Goal: Task Accomplishment & Management: Complete application form

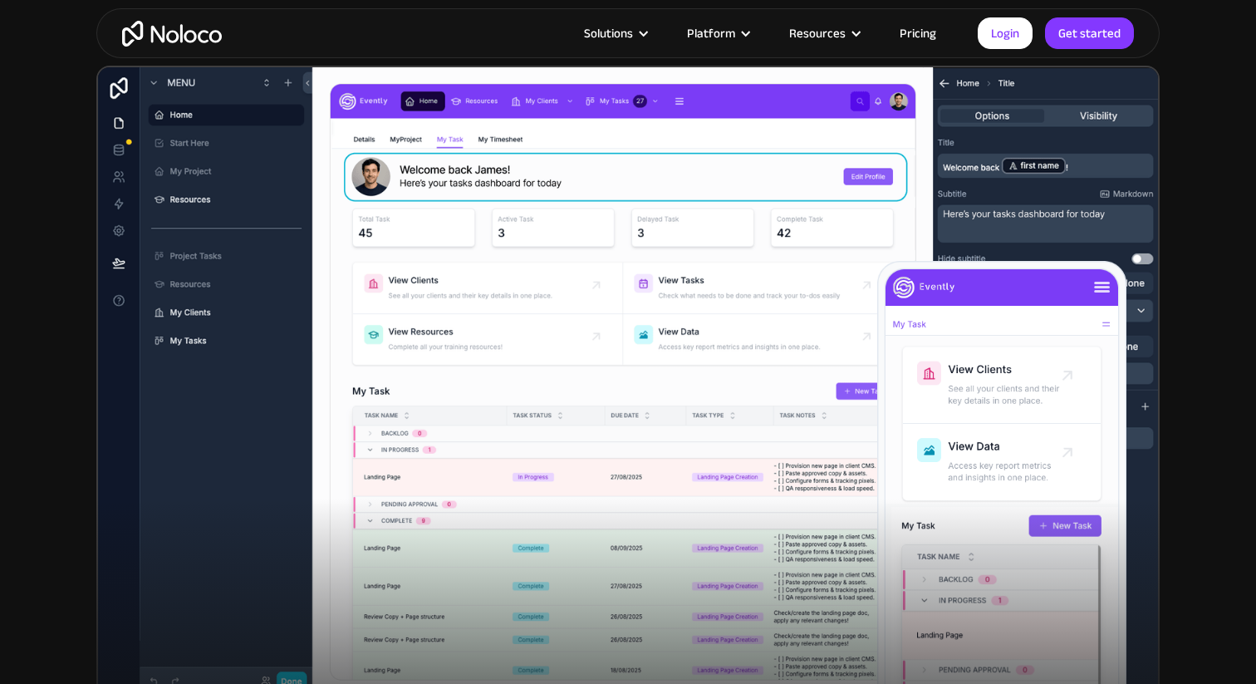
scroll to position [431, 0]
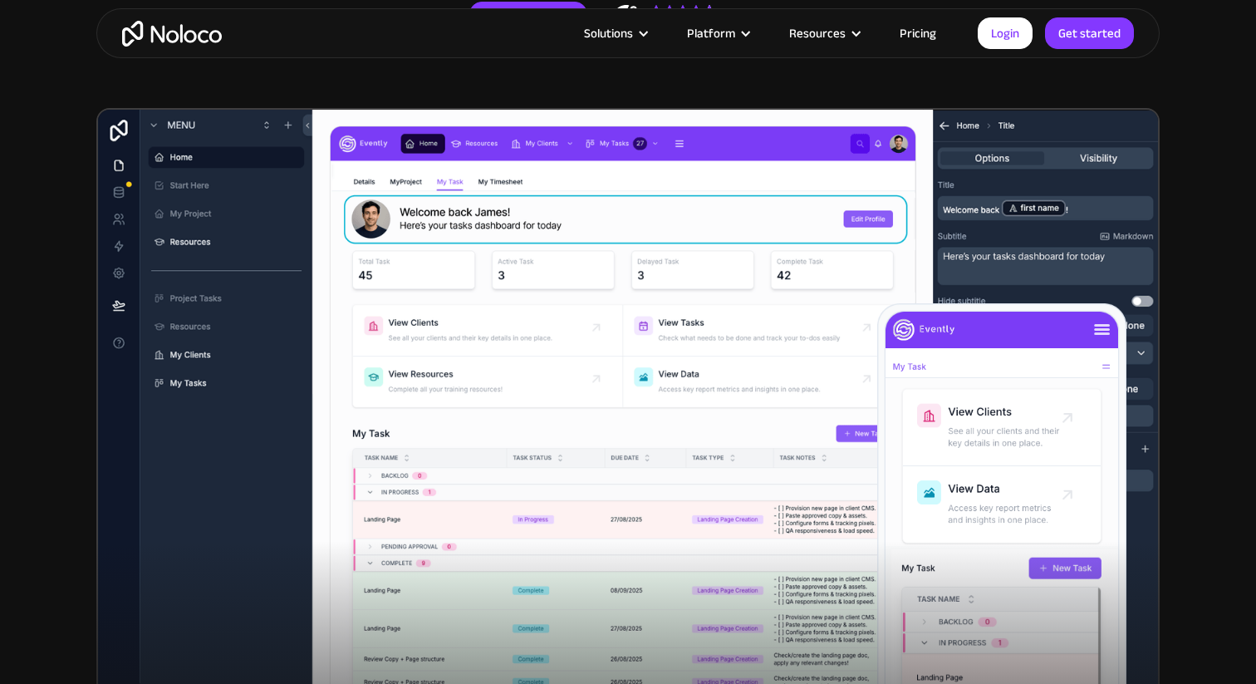
click at [920, 39] on link "Pricing" at bounding box center [918, 33] width 78 height 22
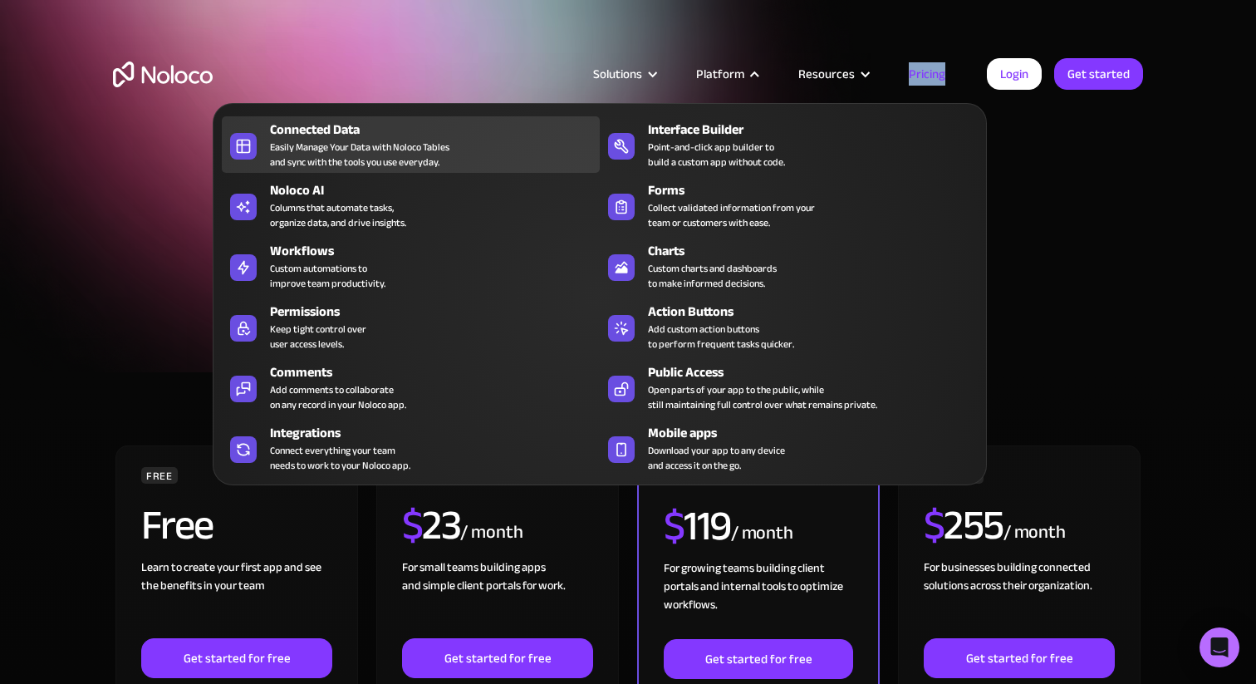
click at [358, 151] on div "Easily Manage Your Data with Noloco Tables and sync with the tools you use ever…" at bounding box center [359, 155] width 179 height 30
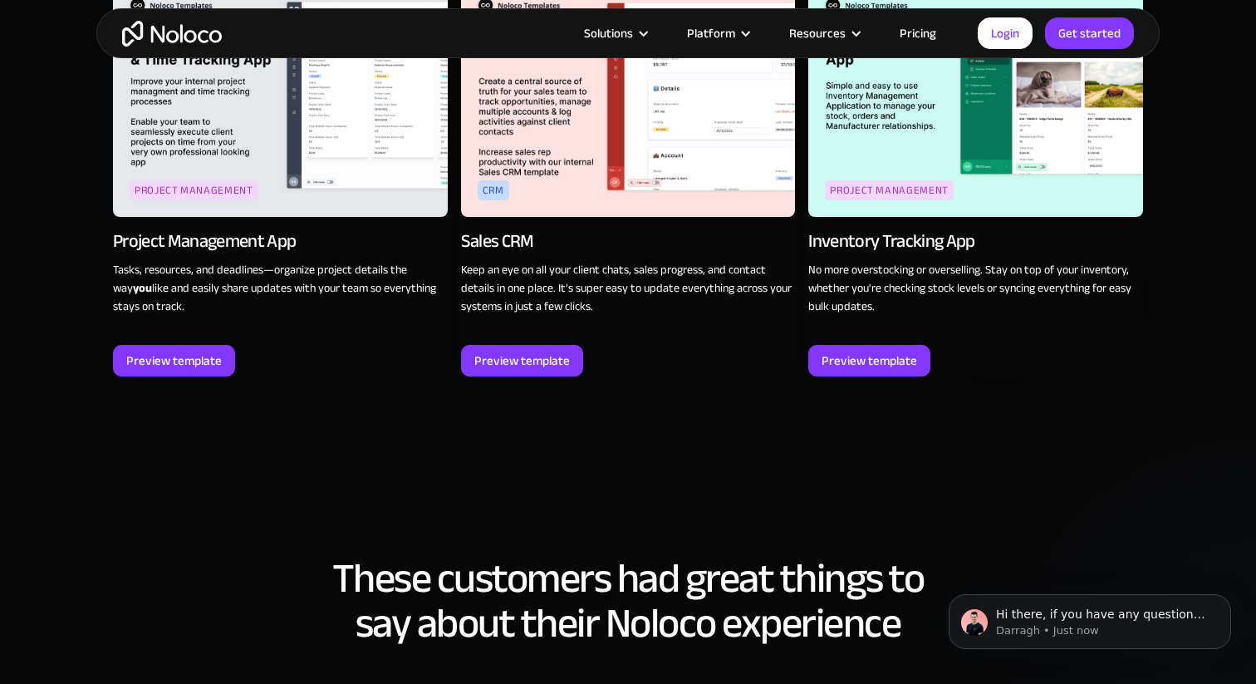
scroll to position [2503, 0]
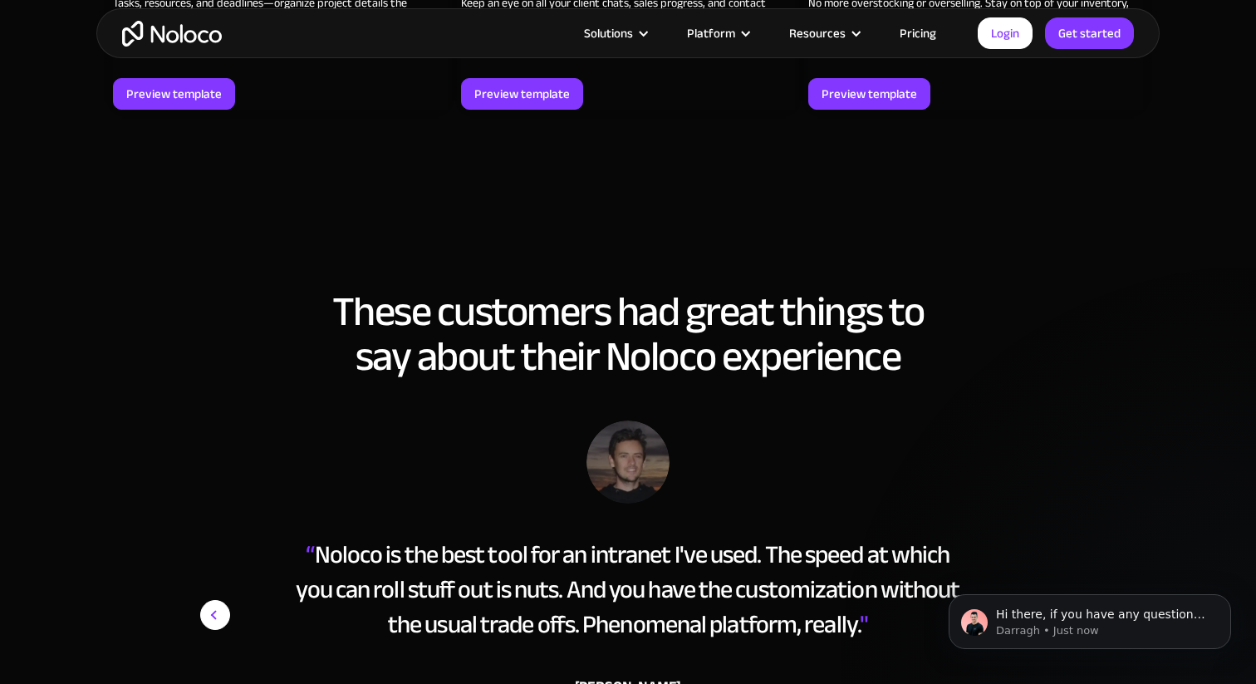
click at [911, 34] on link "Pricing" at bounding box center [918, 33] width 78 height 22
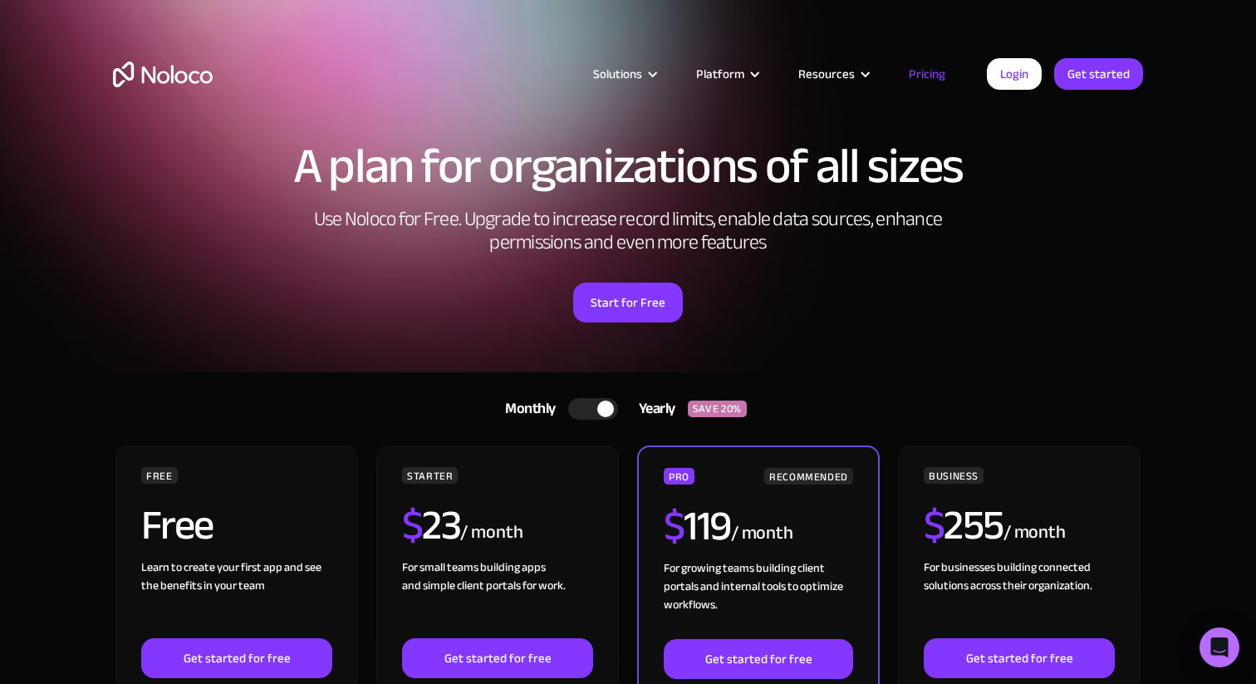
click at [611, 409] on div at bounding box center [605, 408] width 17 height 17
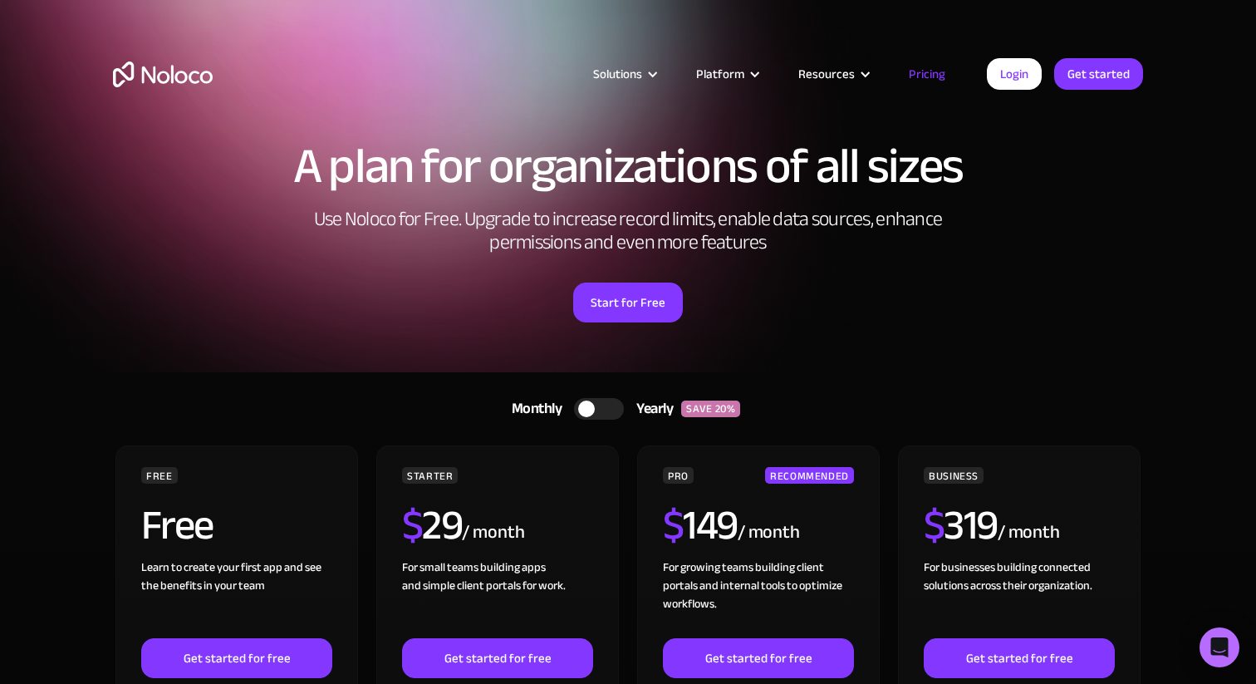
click at [600, 404] on div at bounding box center [599, 409] width 50 height 22
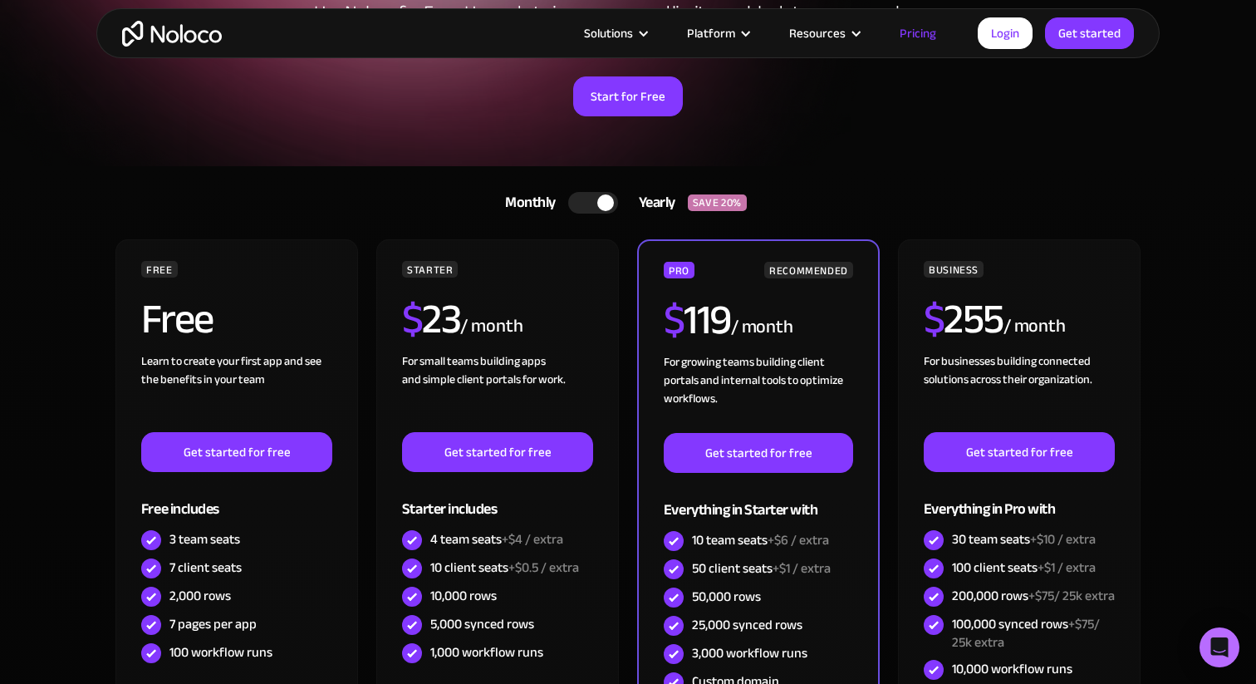
scroll to position [212, 0]
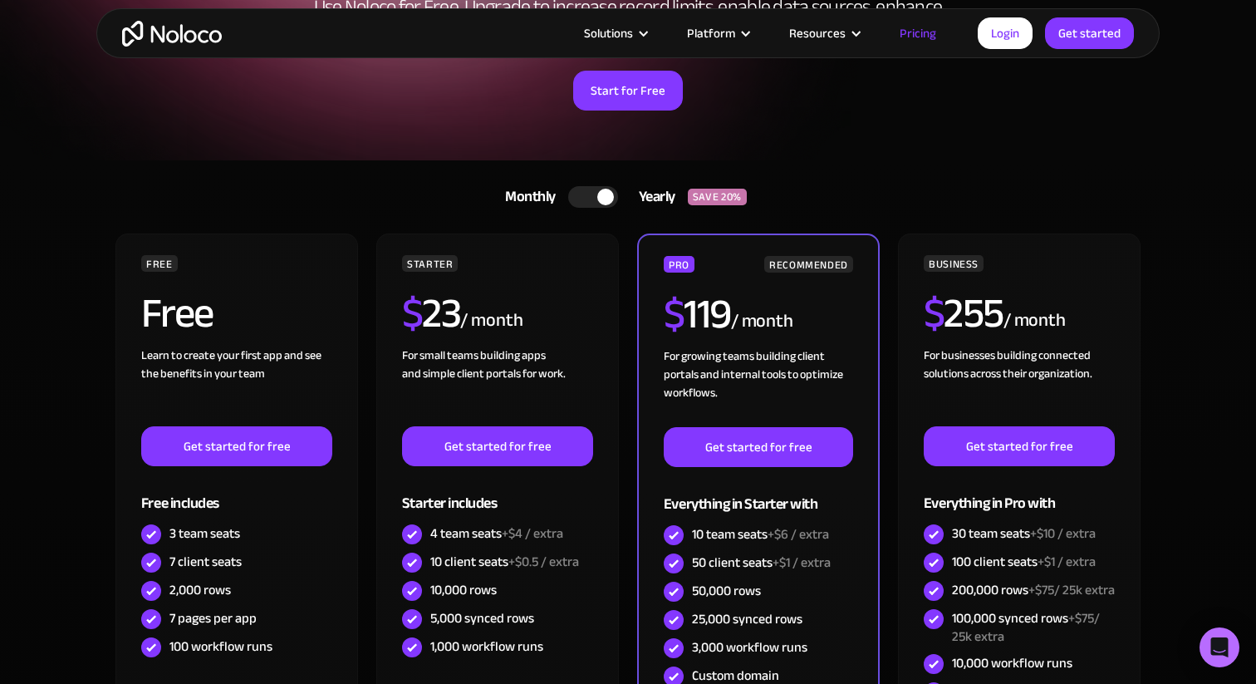
click at [597, 193] on div at bounding box center [605, 197] width 17 height 17
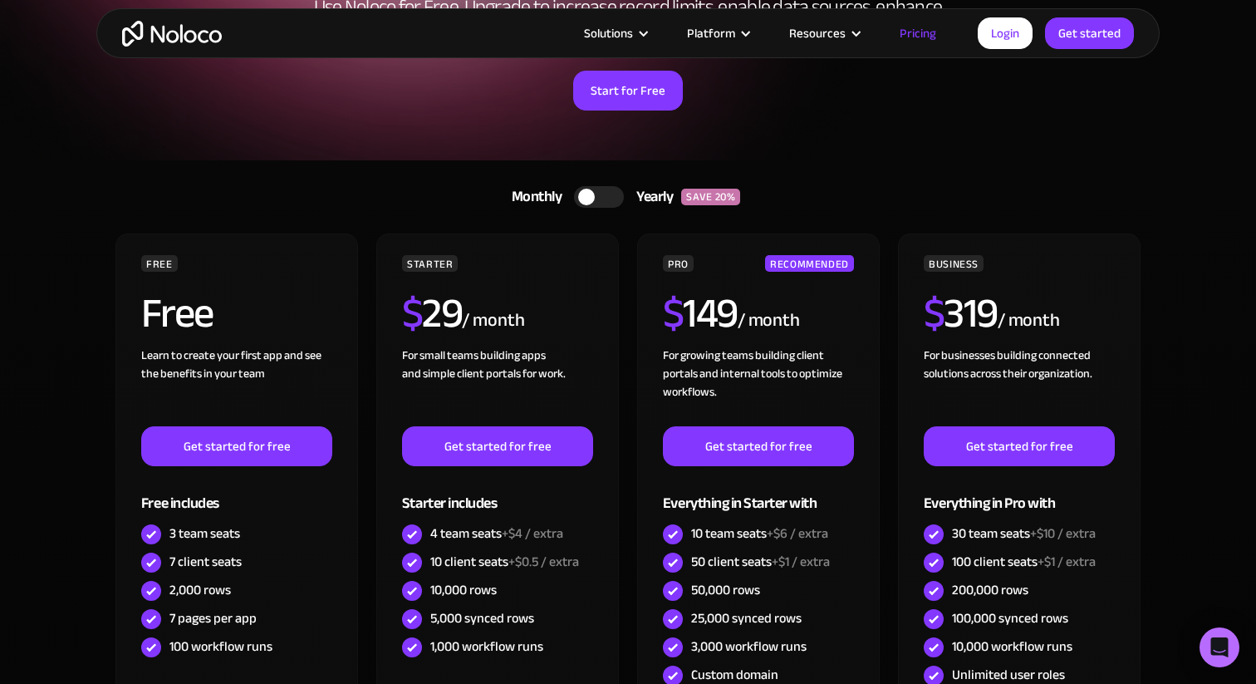
click at [606, 201] on div at bounding box center [599, 197] width 50 height 22
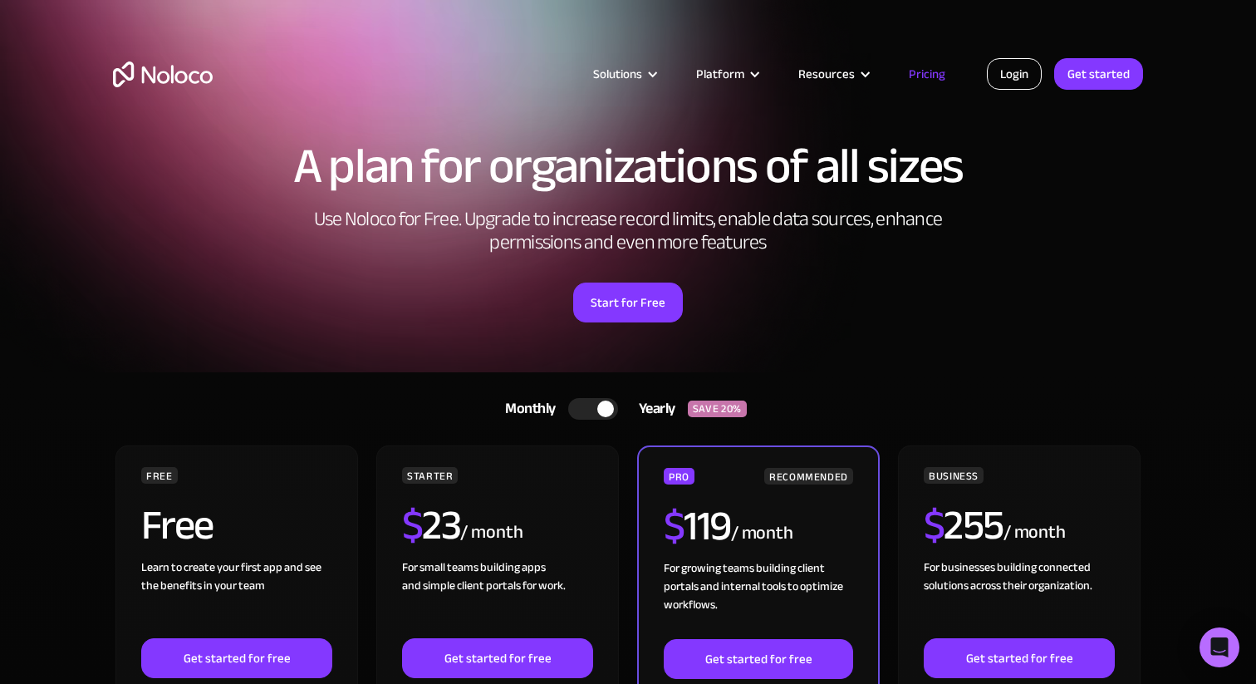
click at [1013, 76] on link "Login" at bounding box center [1014, 74] width 55 height 32
click at [1098, 80] on link "Get started" at bounding box center [1098, 74] width 89 height 32
click at [1016, 67] on link "Login" at bounding box center [1014, 74] width 55 height 32
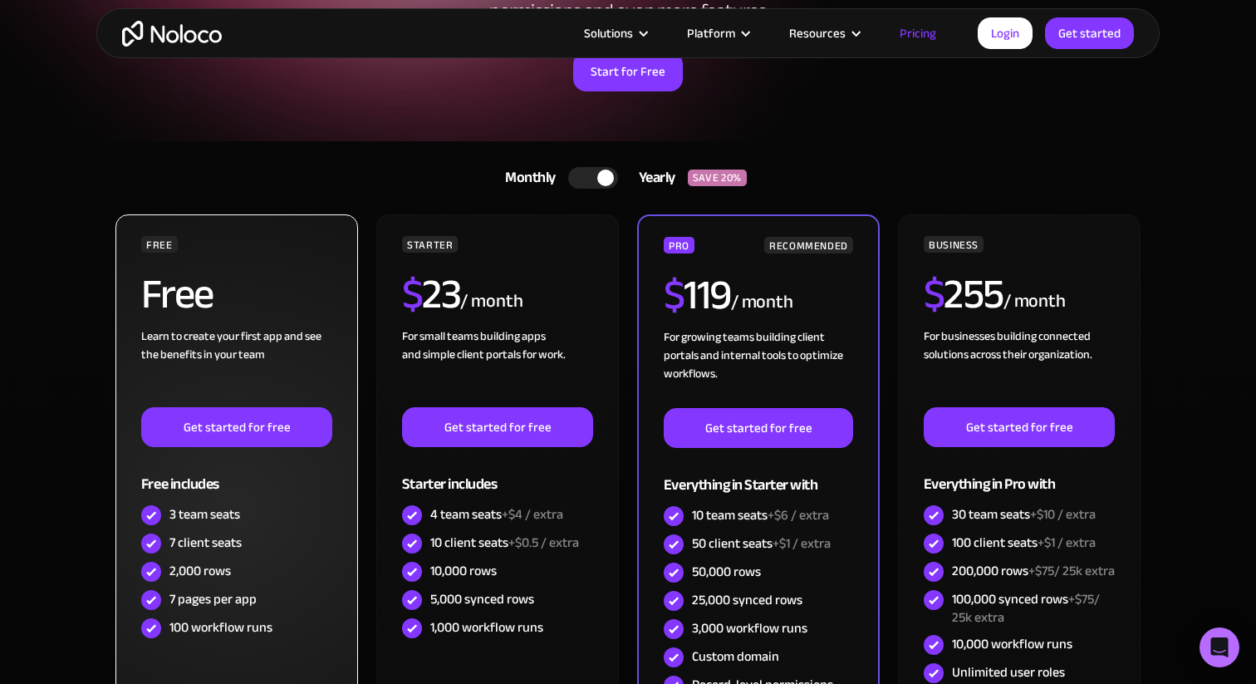
scroll to position [238, 0]
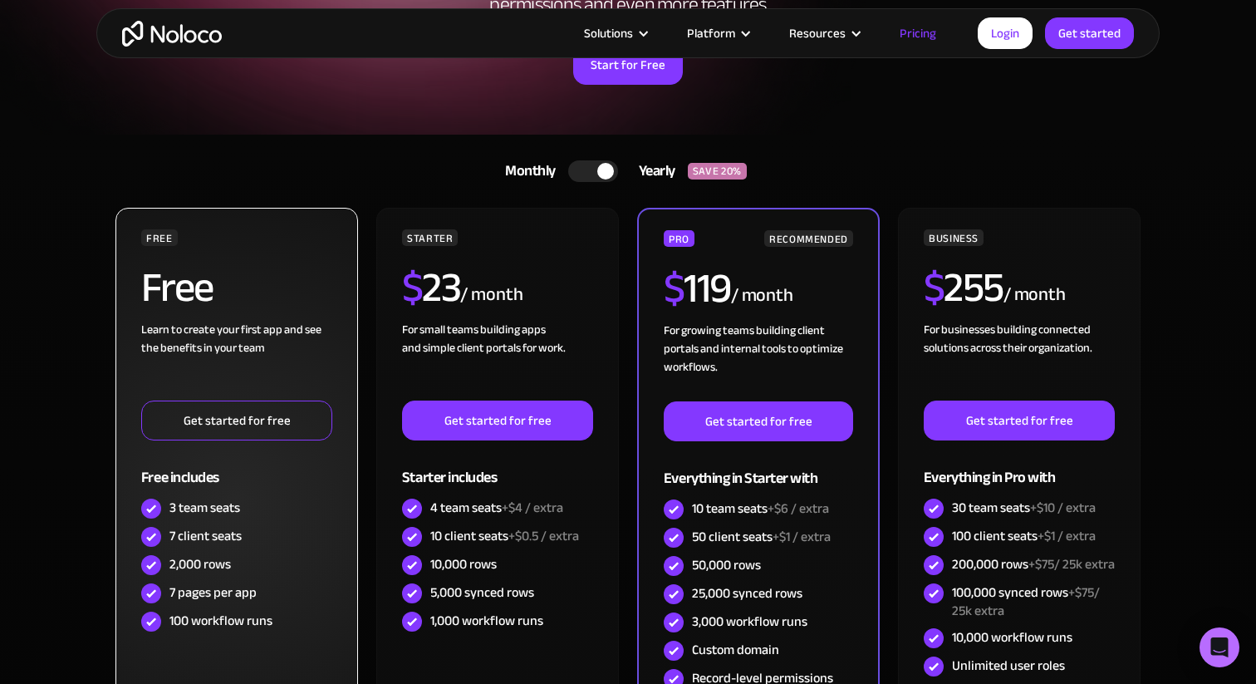
click at [231, 422] on link "Get started for free" at bounding box center [236, 420] width 191 height 40
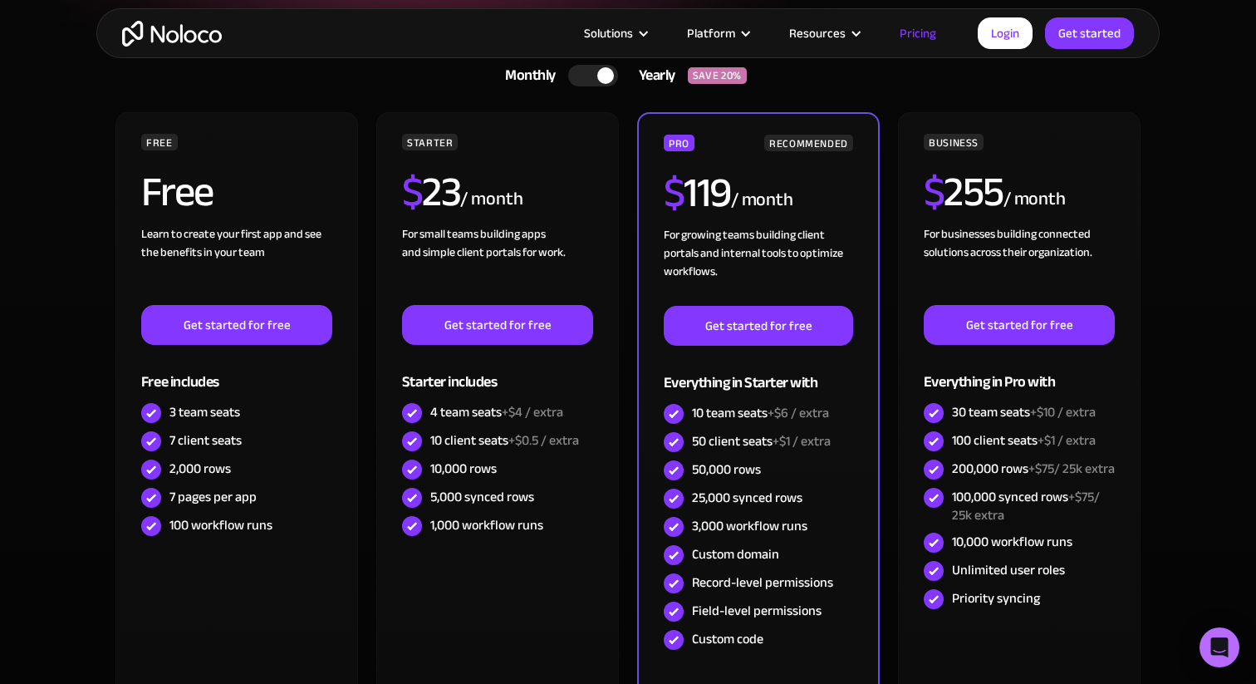
scroll to position [341, 0]
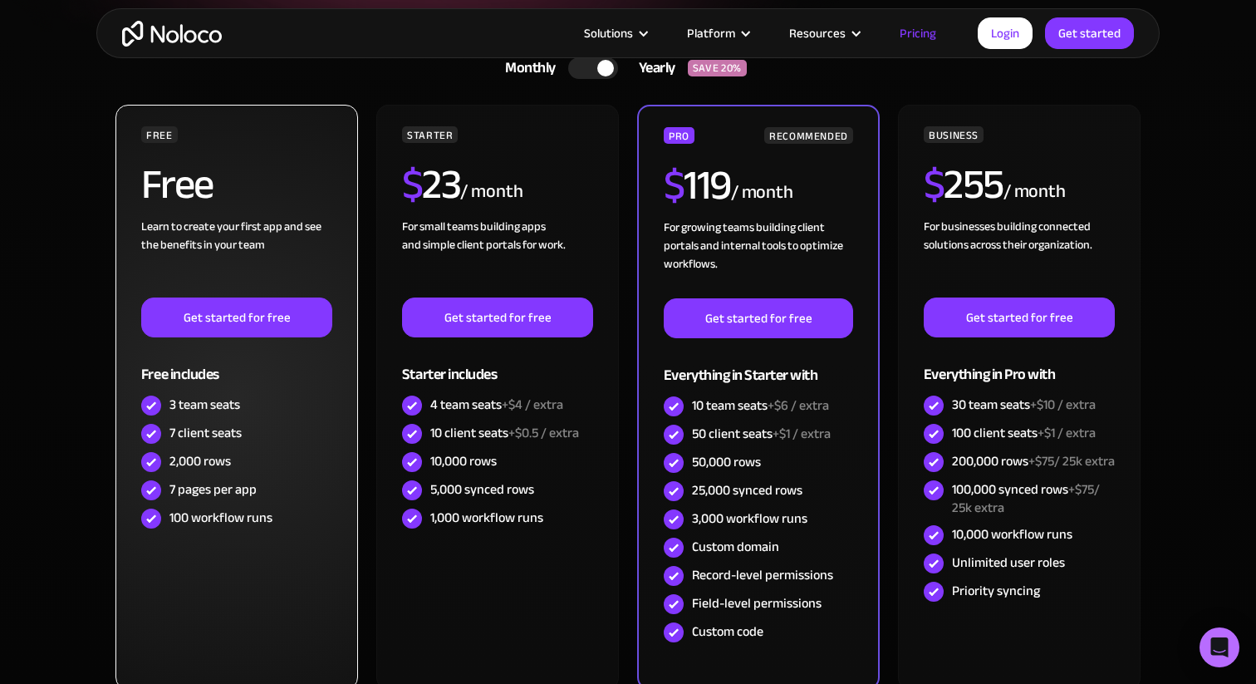
click at [217, 435] on div "7 client seats" at bounding box center [205, 433] width 72 height 18
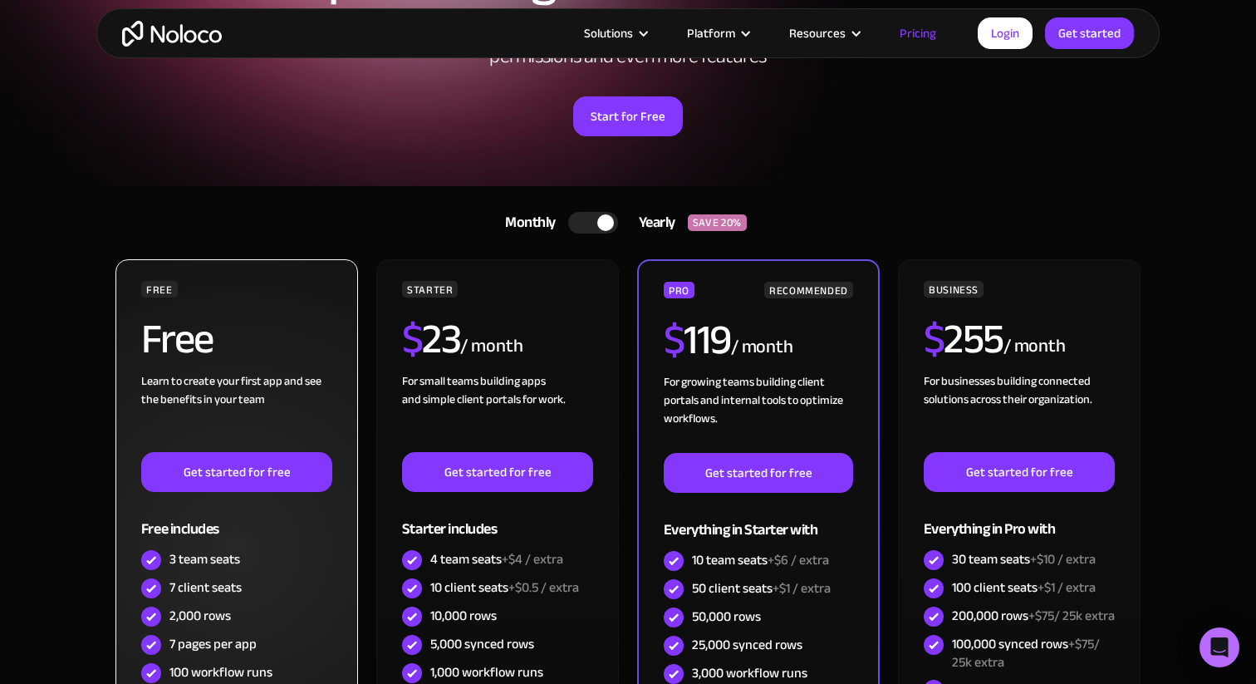
scroll to position [174, 0]
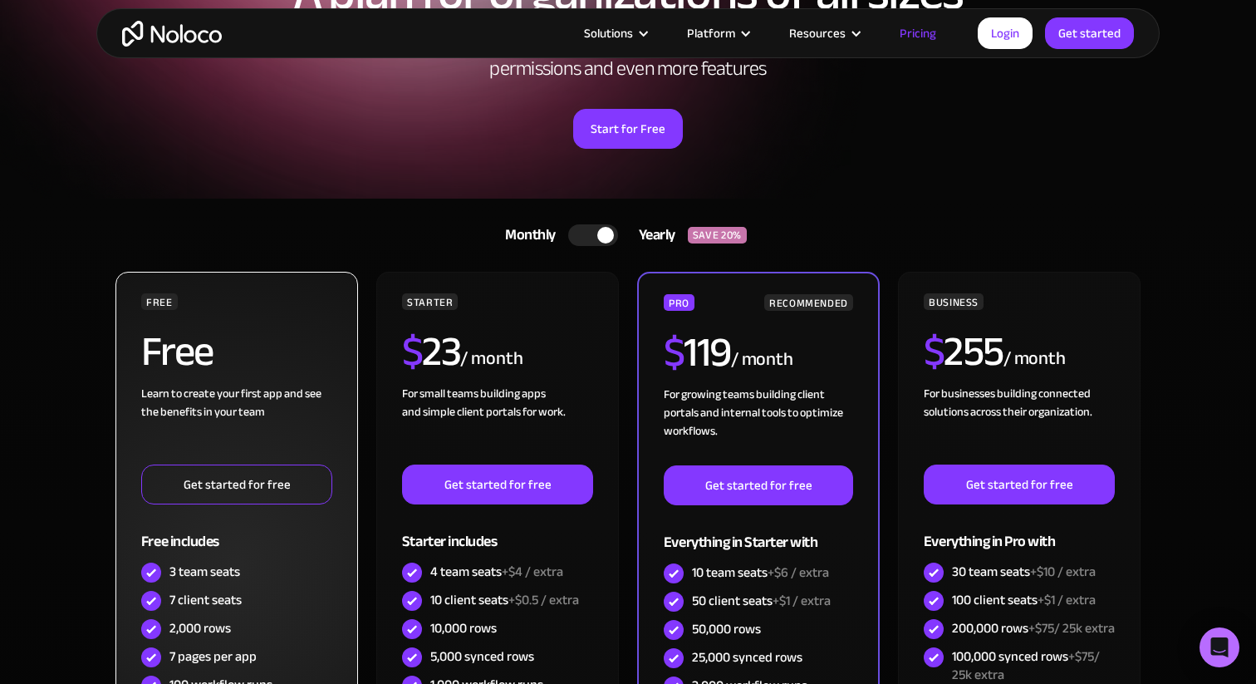
click at [254, 486] on link "Get started for free" at bounding box center [236, 484] width 191 height 40
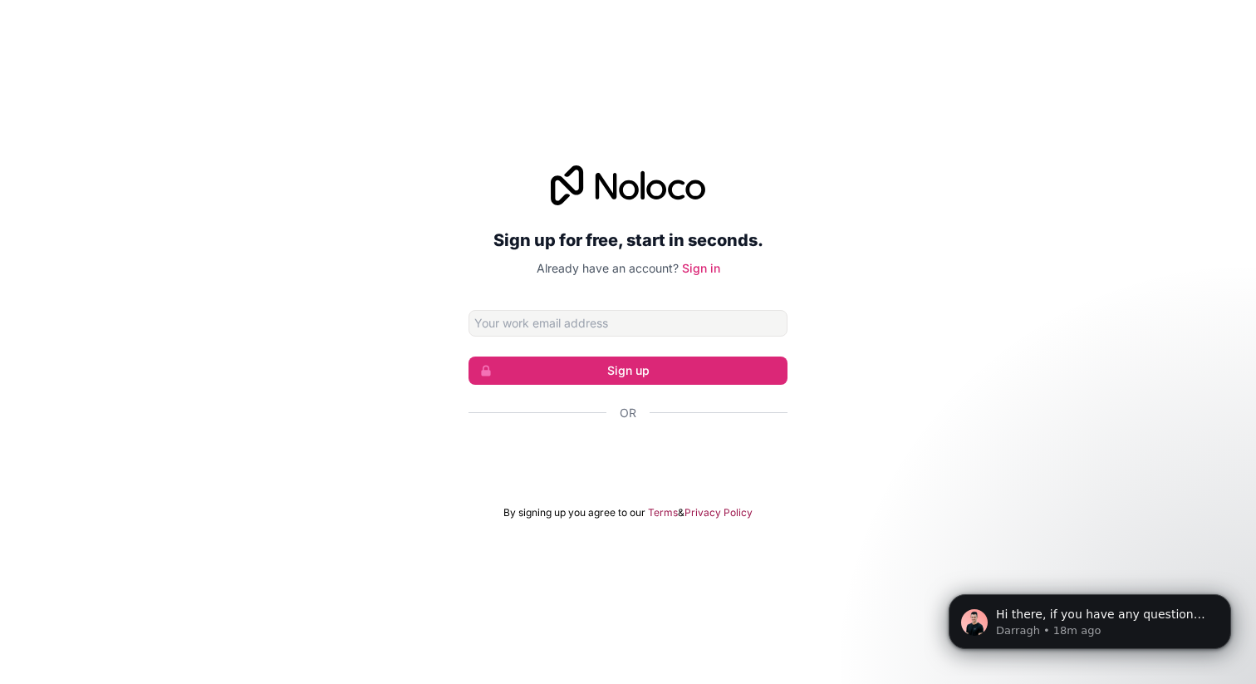
click at [637, 326] on input "Email address" at bounding box center [627, 323] width 319 height 27
click at [600, 321] on input "Email address" at bounding box center [627, 323] width 319 height 27
click at [390, 383] on div "Sign up for free, start in seconds. Already have an account? Sign in Sign up Or…" at bounding box center [628, 342] width 1256 height 400
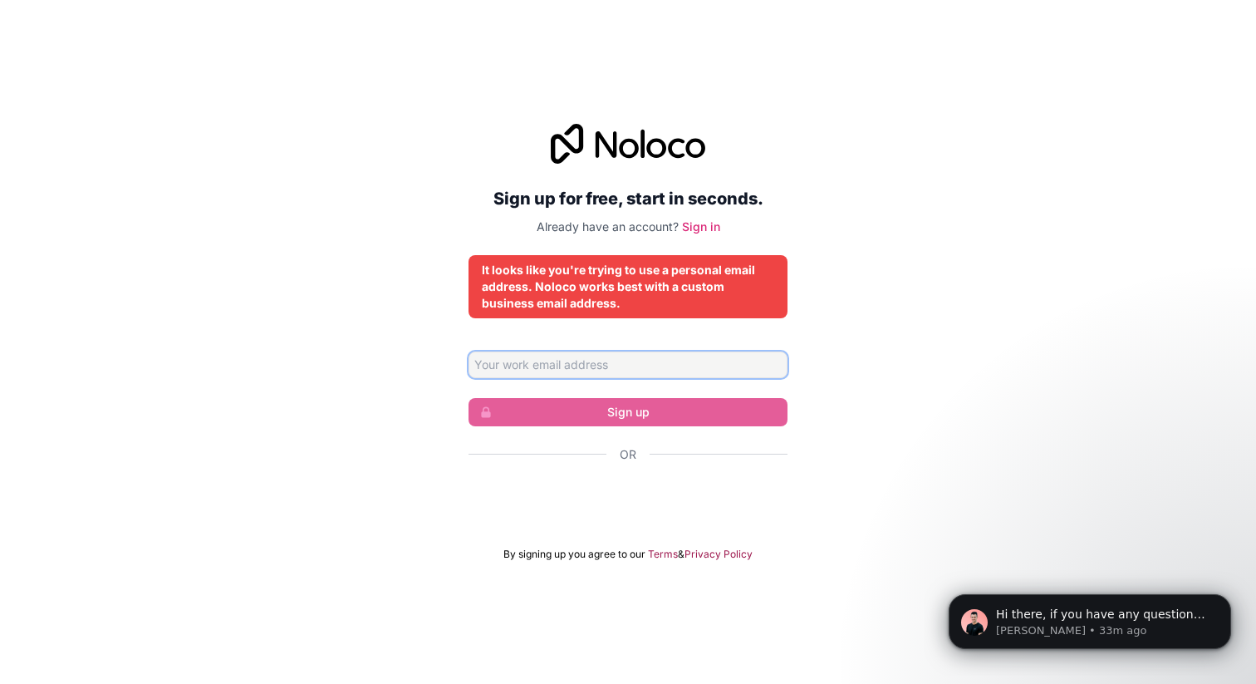
click at [576, 354] on input "Email address" at bounding box center [627, 364] width 319 height 27
click at [427, 446] on div "Sign up for free, start in seconds. Already have an account? Sign in It looks l…" at bounding box center [628, 342] width 1256 height 483
click at [699, 220] on link "Sign in" at bounding box center [701, 226] width 38 height 14
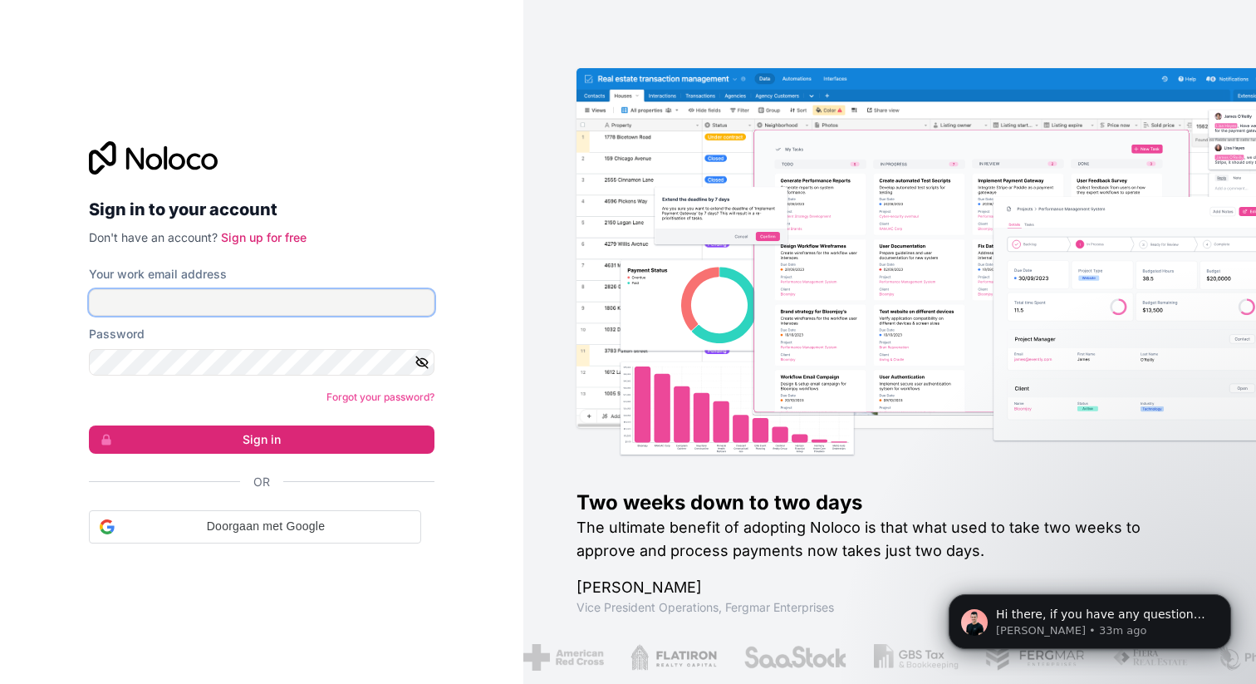
type input "bjorn.marievoet18@gmail.com"
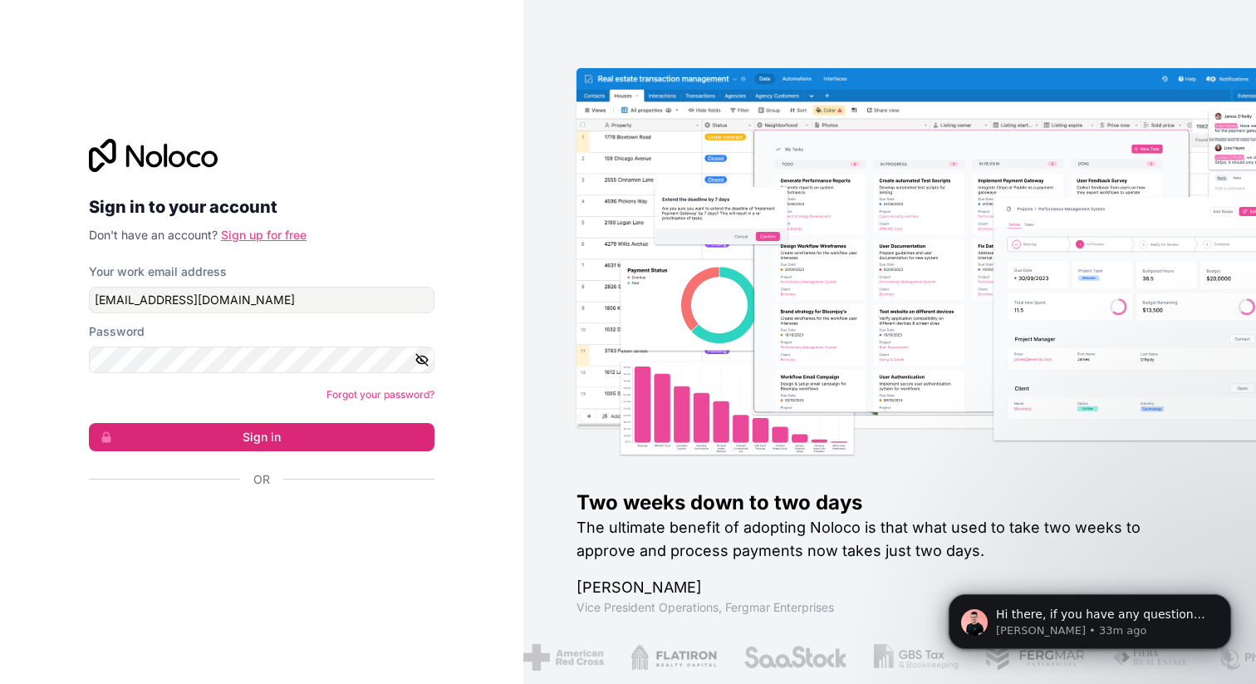
click at [270, 230] on link "Sign up for free" at bounding box center [264, 235] width 86 height 14
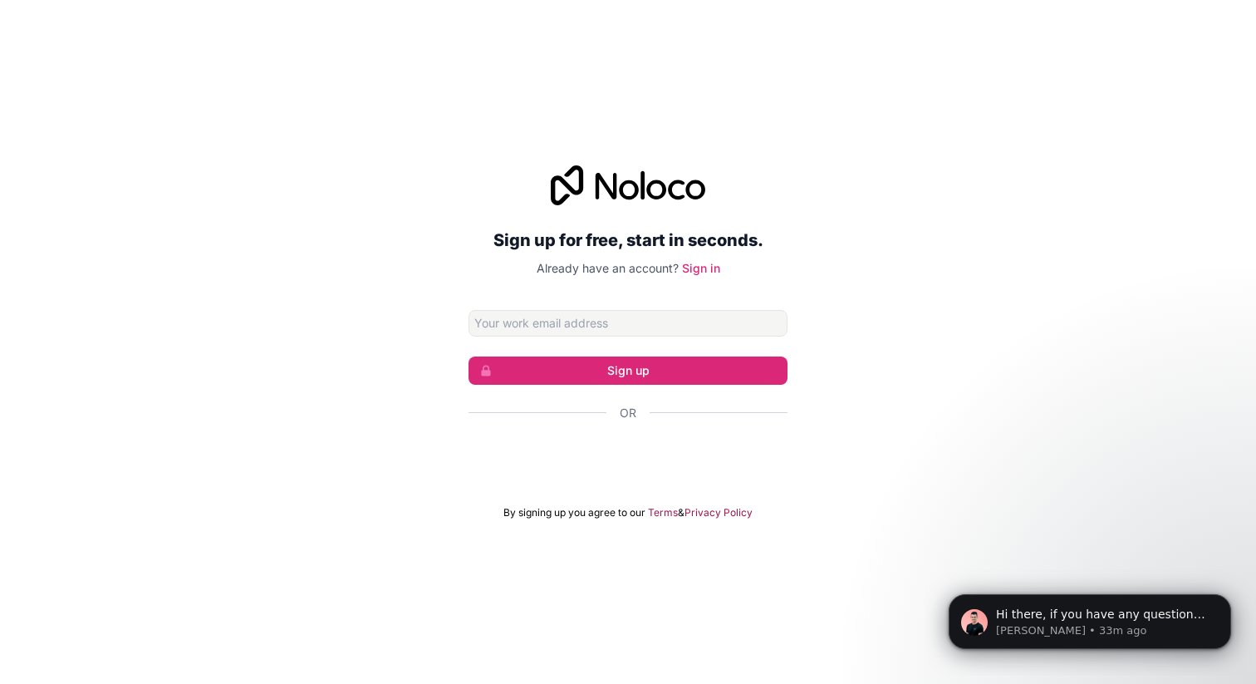
click at [559, 324] on input "Email address" at bounding box center [627, 323] width 319 height 27
click at [370, 333] on div "Sign up for free, start in seconds. Already have an account? Sign in Sign up Or…" at bounding box center [628, 342] width 1256 height 400
click at [701, 262] on link "Sign in" at bounding box center [701, 268] width 38 height 14
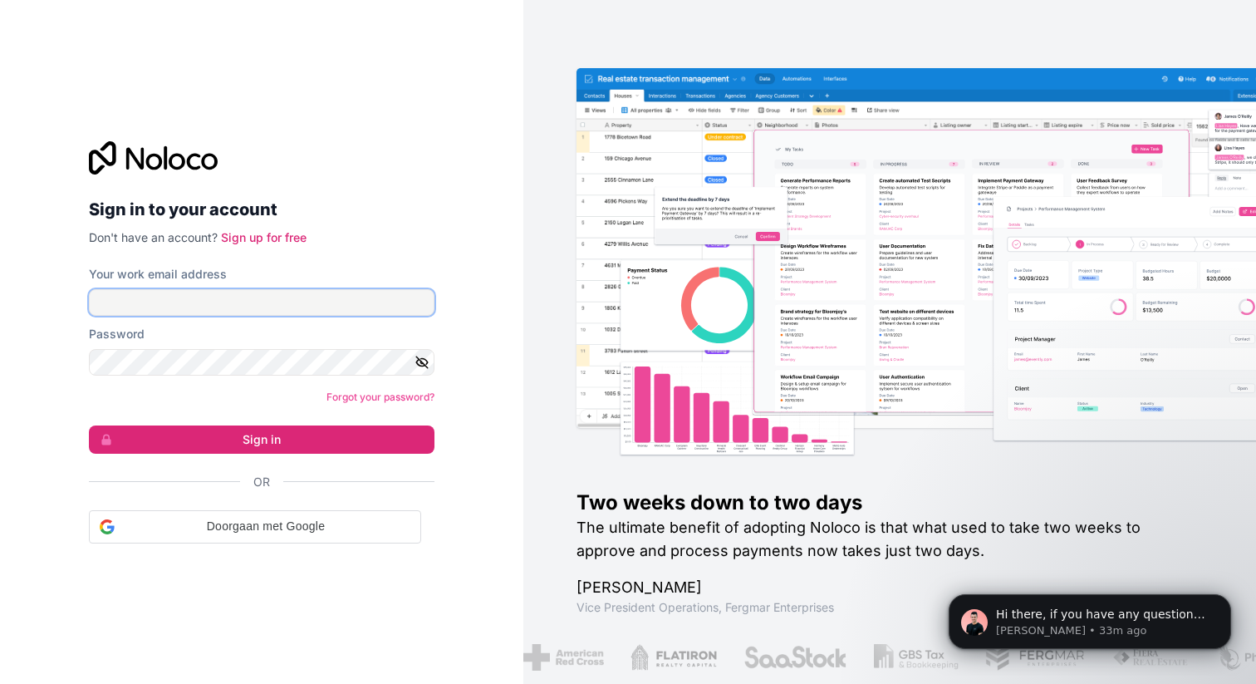
type input "bjorn.marievoet18@gmail.com"
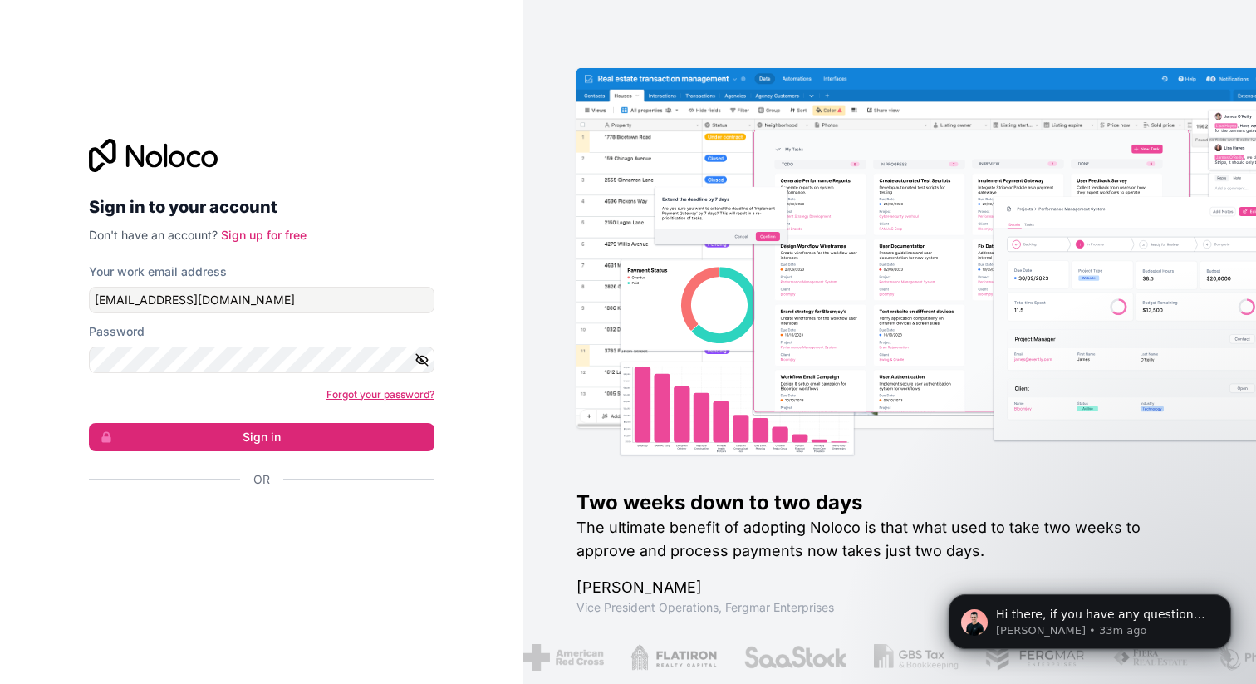
click at [380, 388] on link "Forgot your password?" at bounding box center [380, 394] width 108 height 12
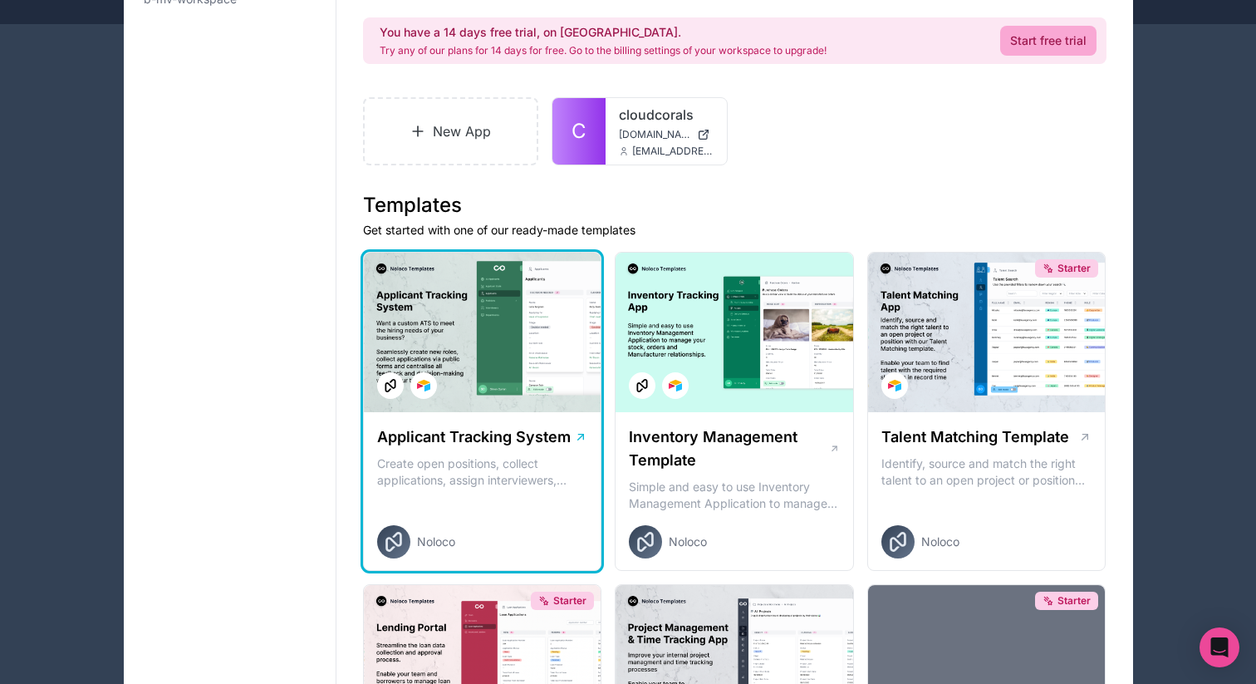
scroll to position [164, 0]
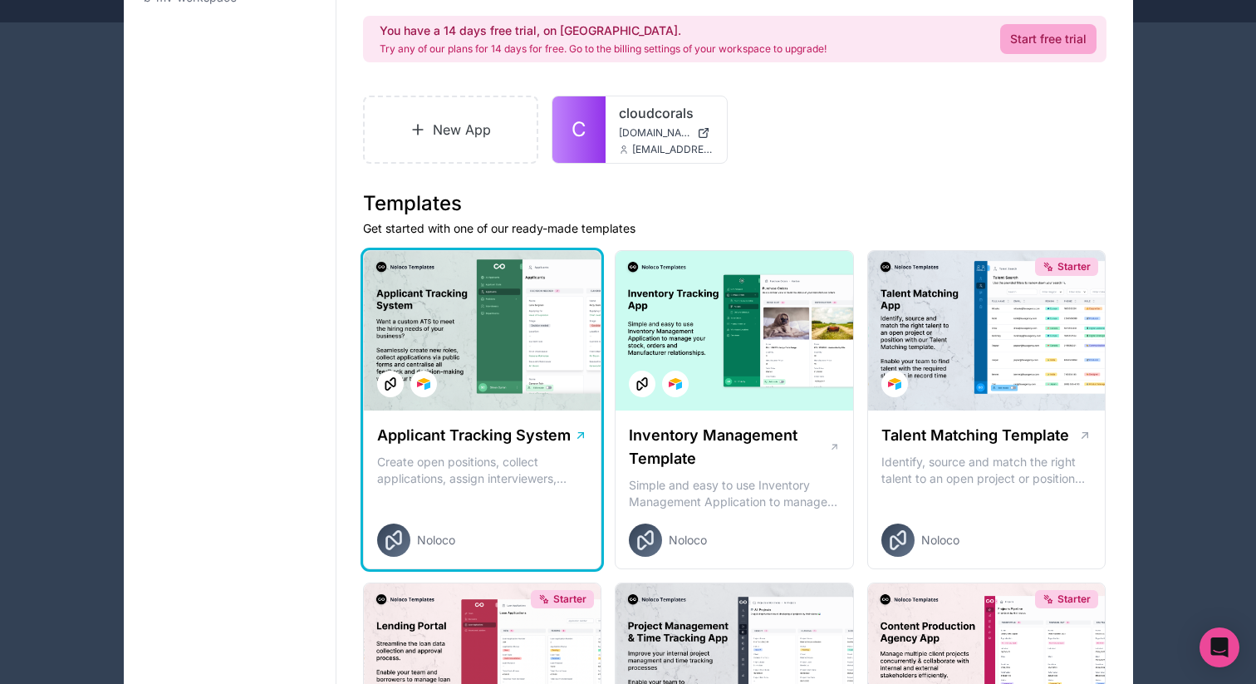
click at [491, 391] on div at bounding box center [483, 330] width 238 height 159
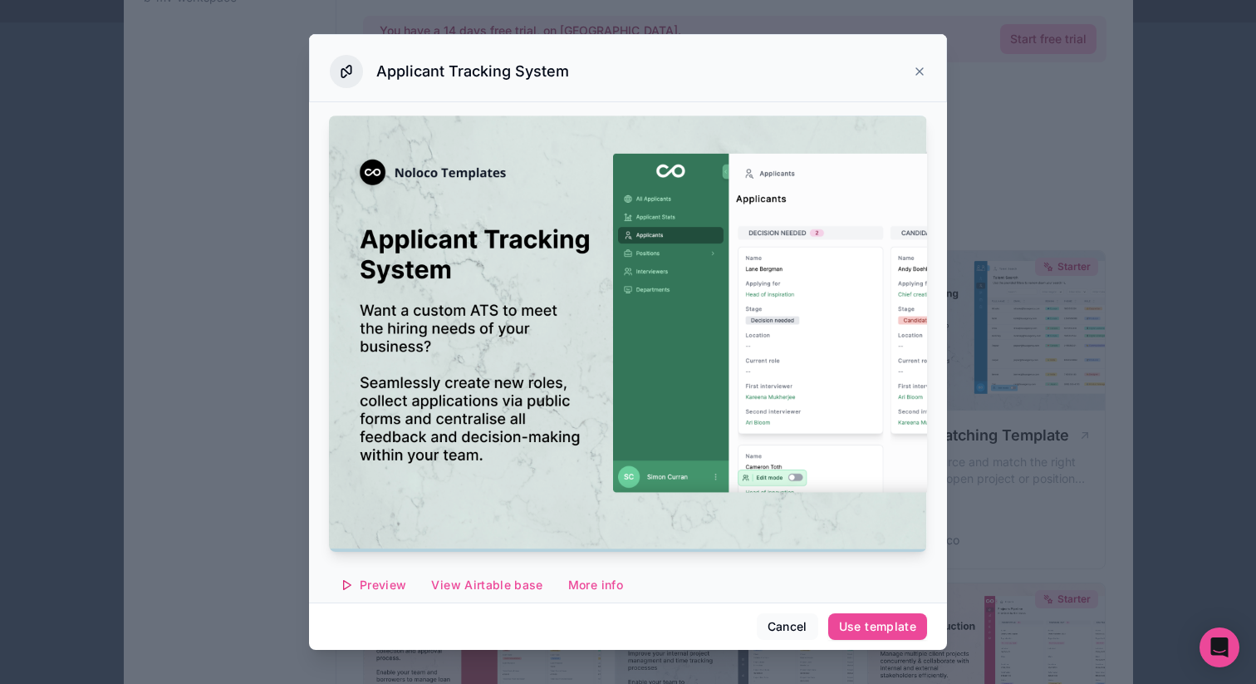
click at [917, 70] on icon at bounding box center [919, 71] width 7 height 7
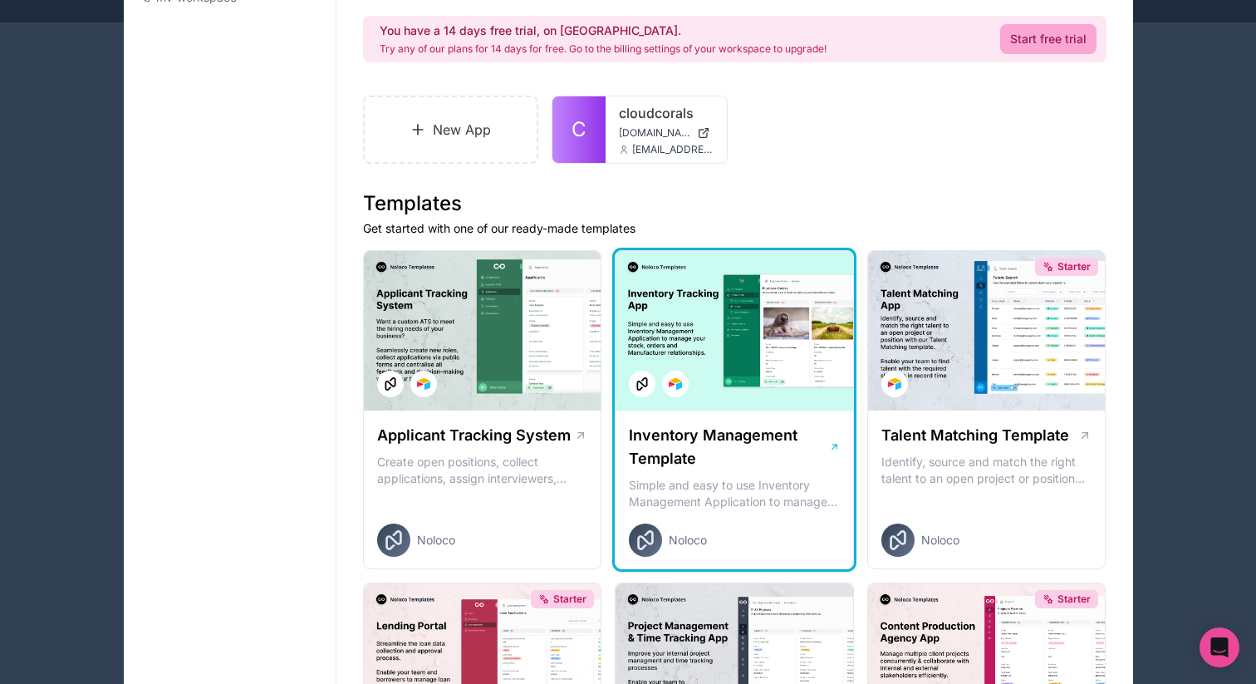
click at [702, 340] on div at bounding box center [735, 330] width 238 height 159
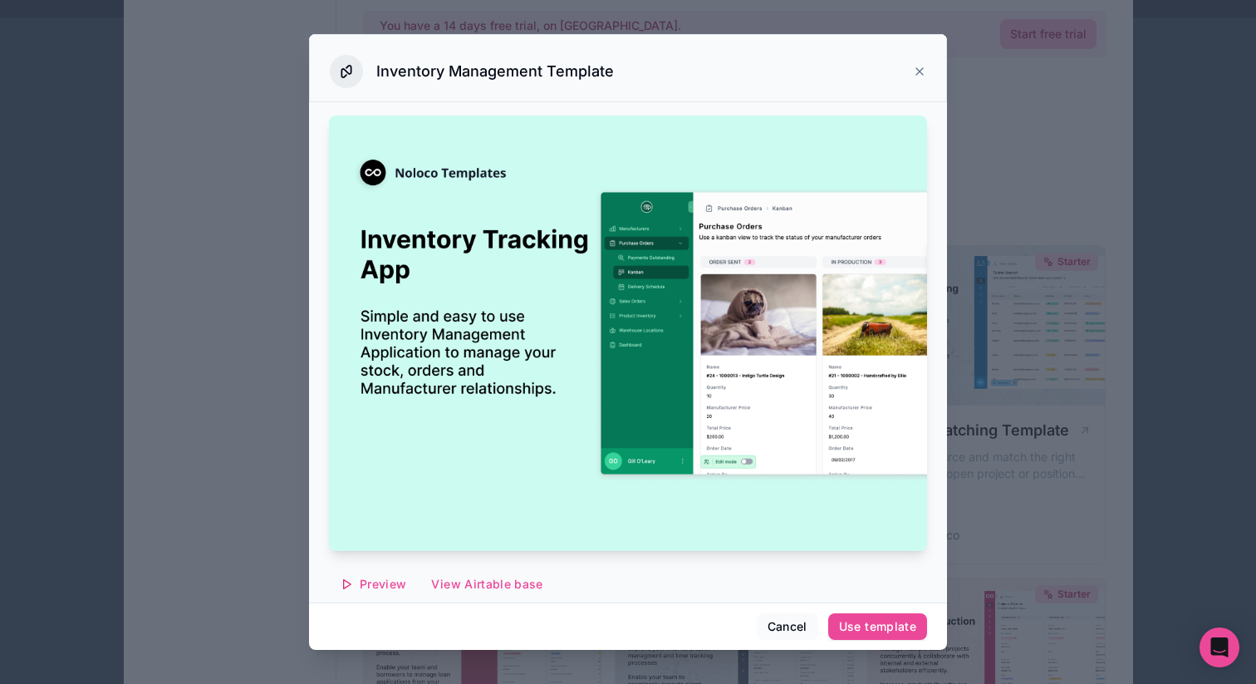
scroll to position [170, 0]
click at [915, 69] on icon at bounding box center [919, 71] width 13 height 13
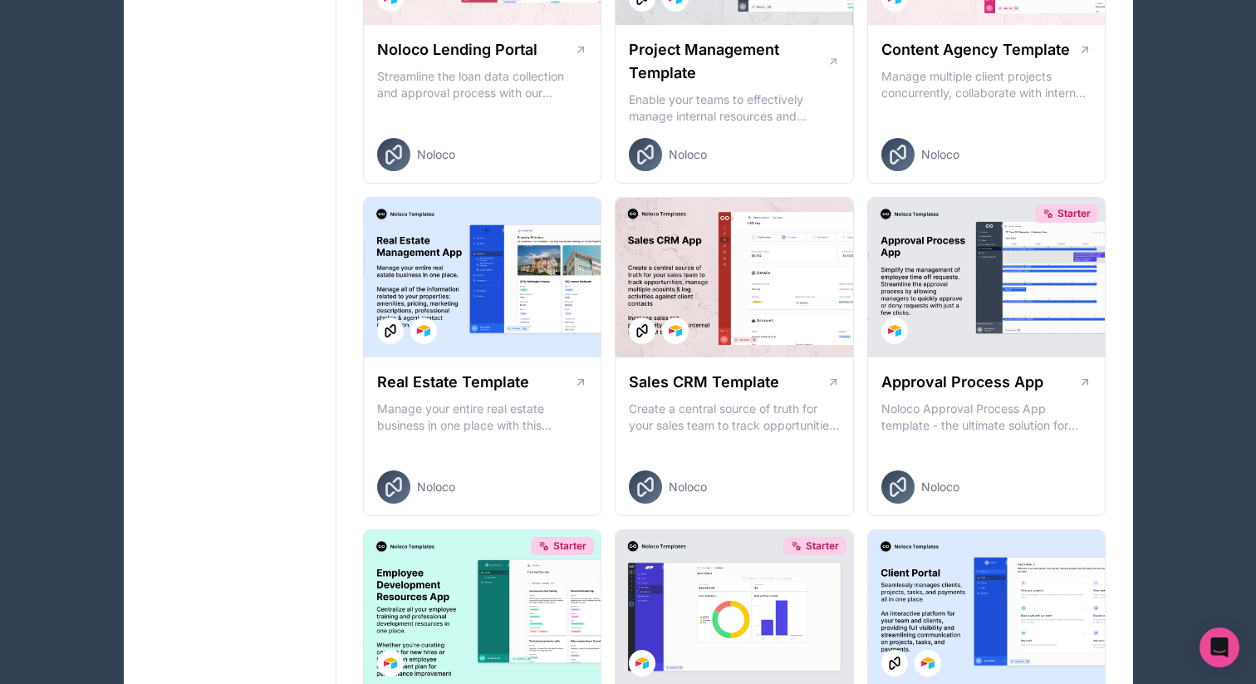
scroll to position [864, 0]
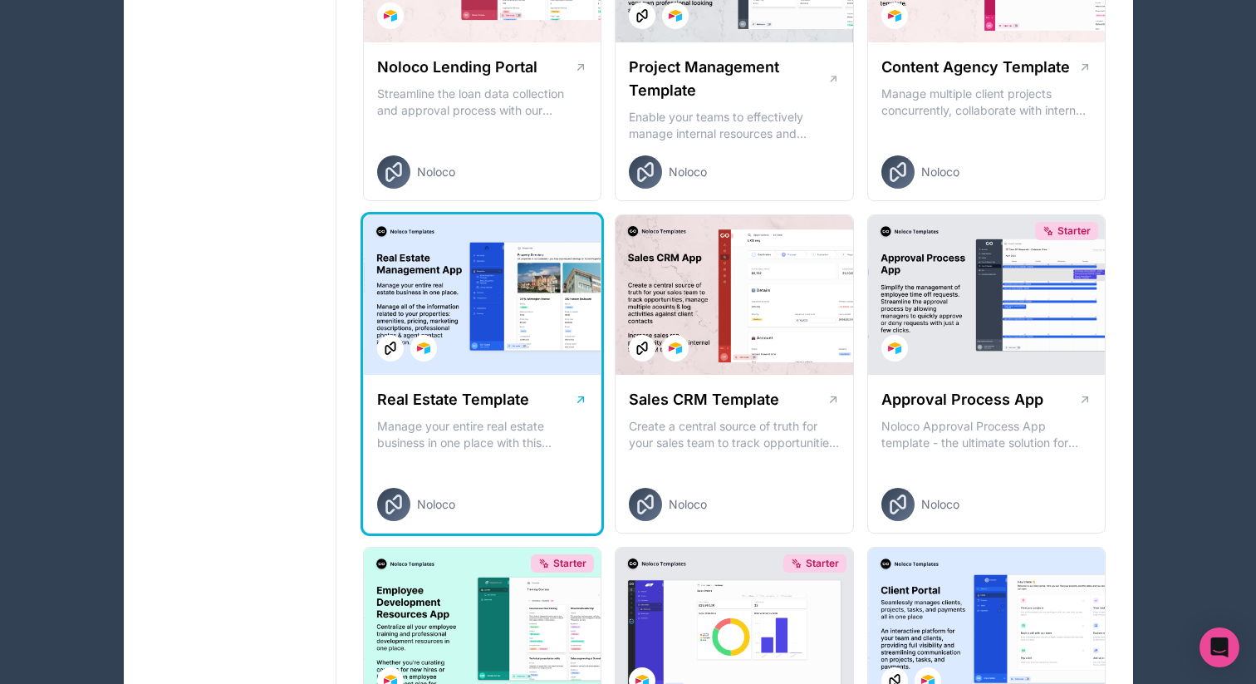
click at [501, 334] on div at bounding box center [483, 294] width 238 height 159
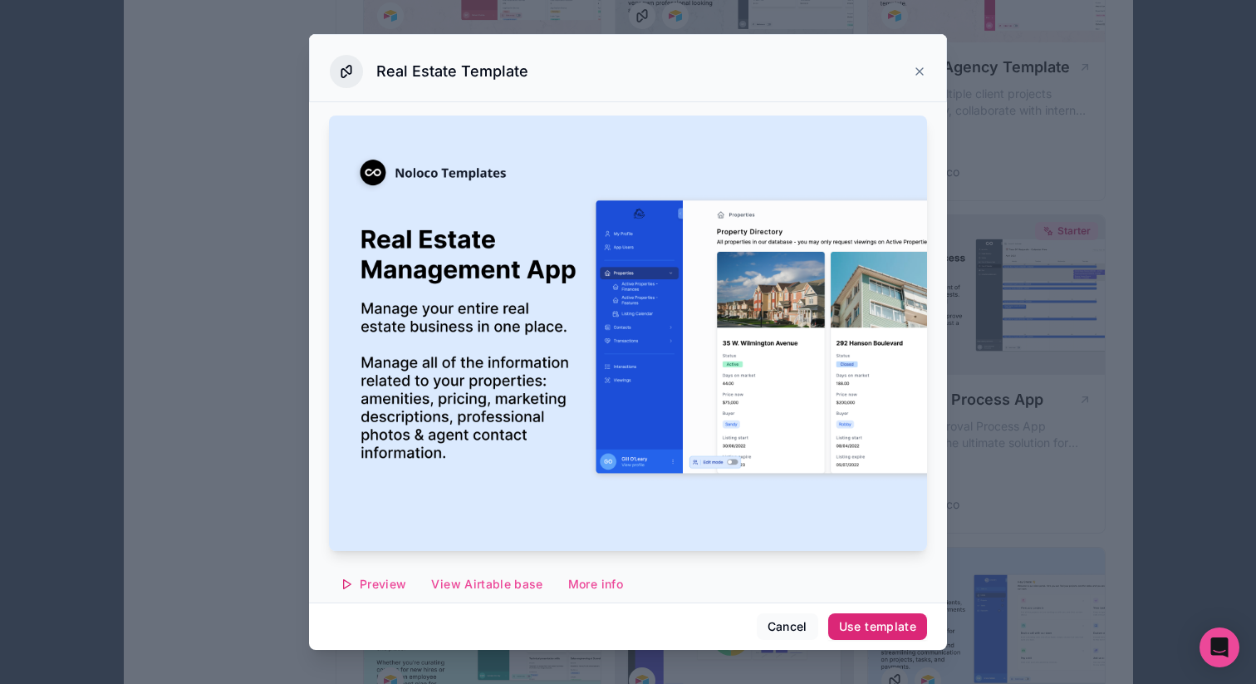
click at [869, 628] on div "Use template" at bounding box center [877, 626] width 77 height 15
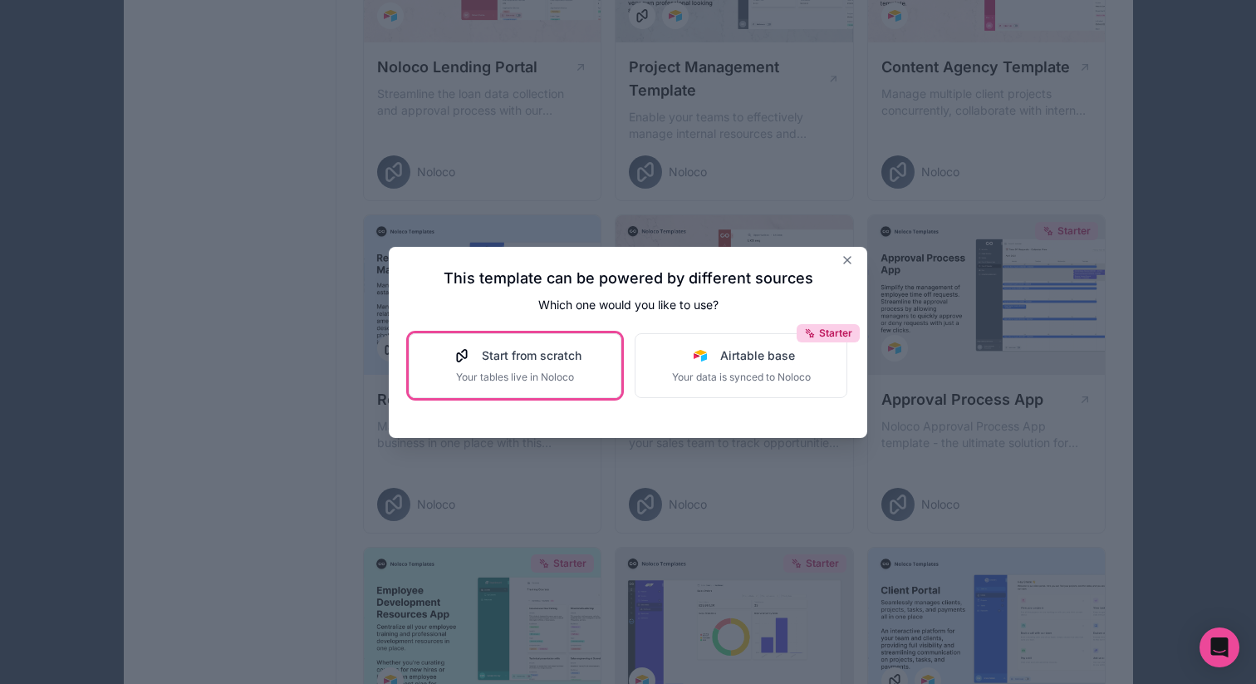
click at [535, 380] on span "Your tables live in Noloco" at bounding box center [515, 376] width 133 height 13
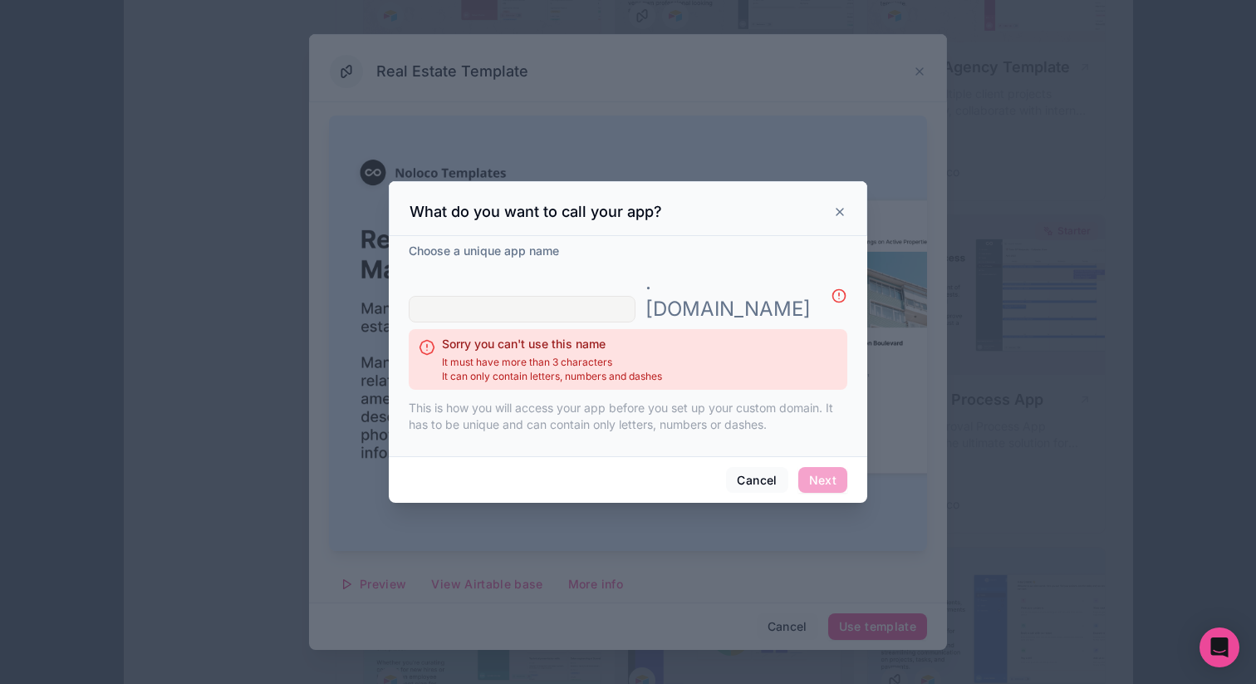
click at [578, 297] on input "text" at bounding box center [522, 309] width 227 height 27
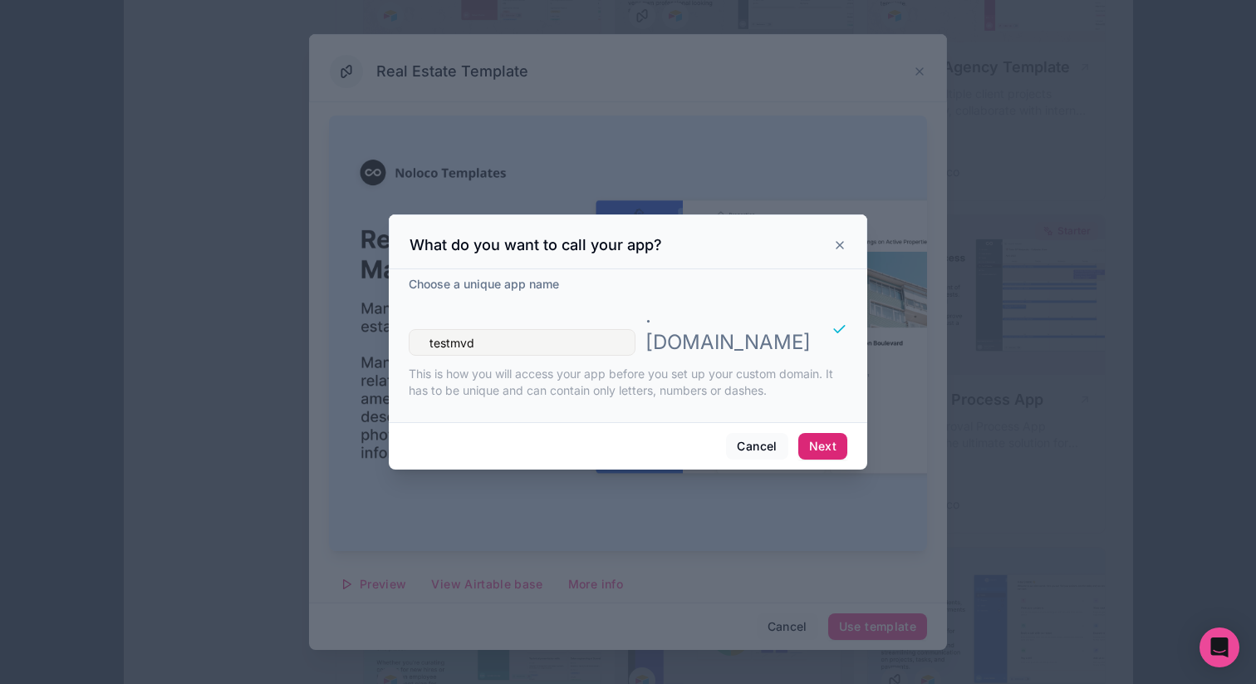
type input "testmvd"
click at [831, 433] on button "Next" at bounding box center [822, 446] width 49 height 27
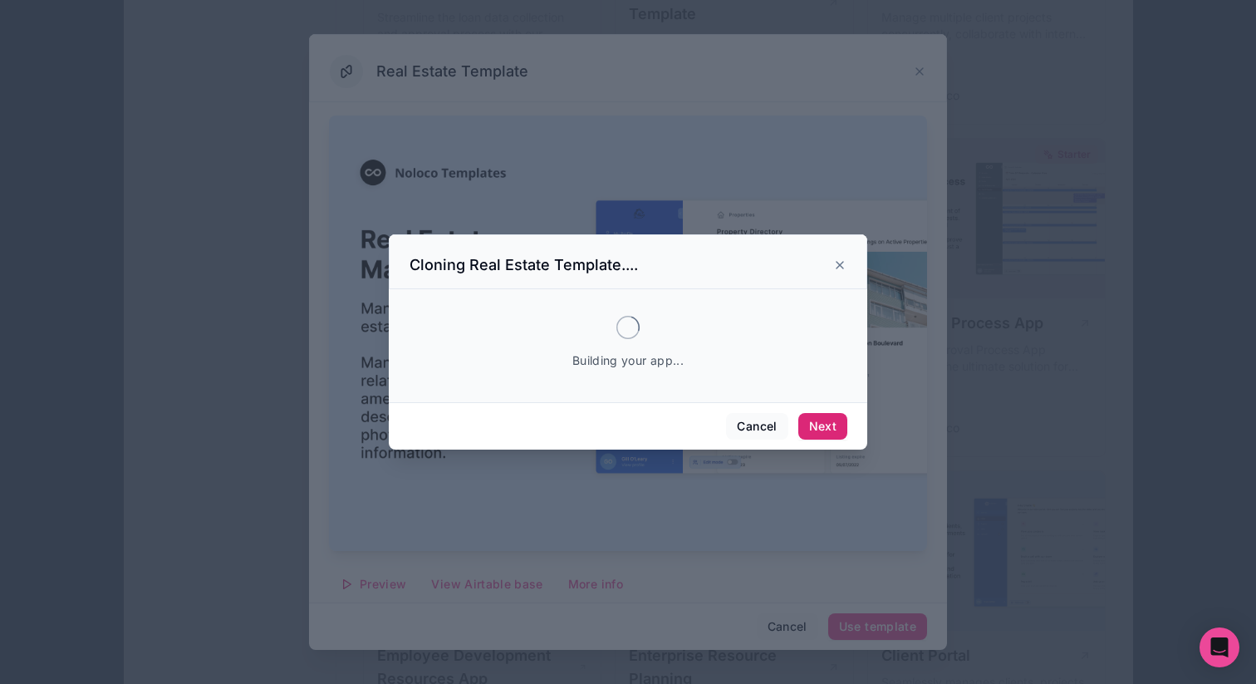
scroll to position [944, 0]
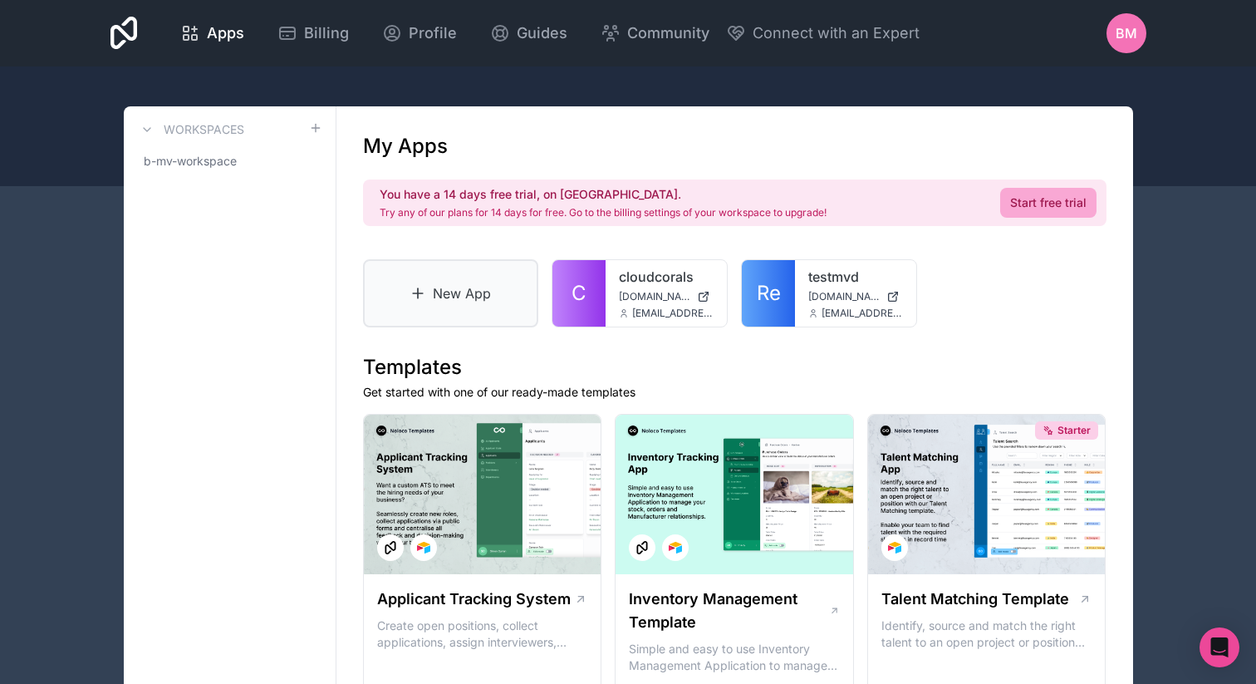
click at [484, 292] on link "New App" at bounding box center [451, 293] width 176 height 68
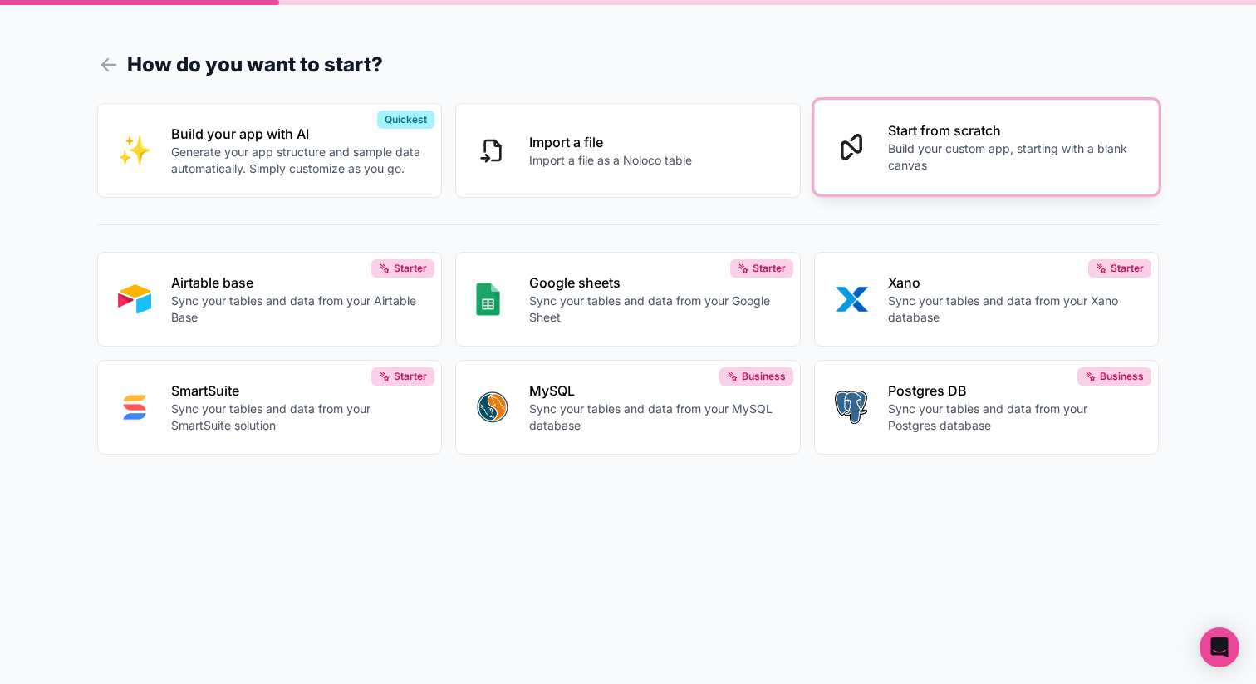
click at [967, 139] on p "Start from scratch" at bounding box center [1013, 130] width 251 height 20
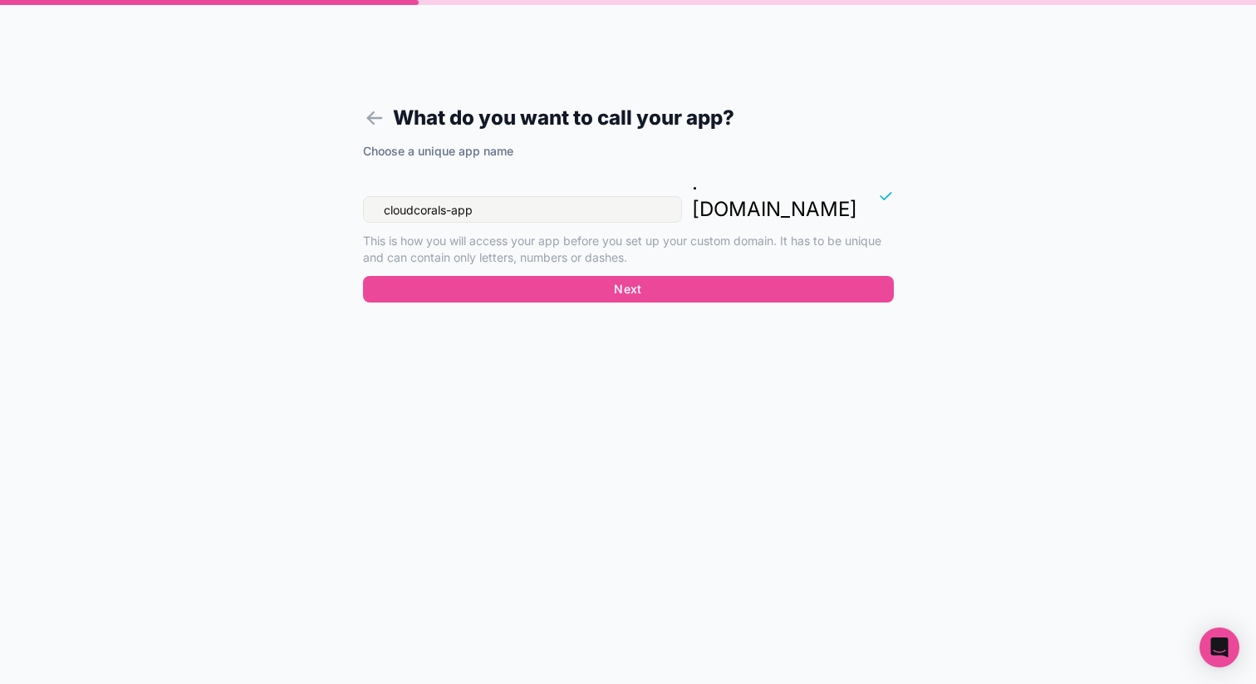
click at [658, 248] on div "Choose a unique app name cloudcorals-app . noloco.co This is how you will acces…" at bounding box center [628, 209] width 531 height 133
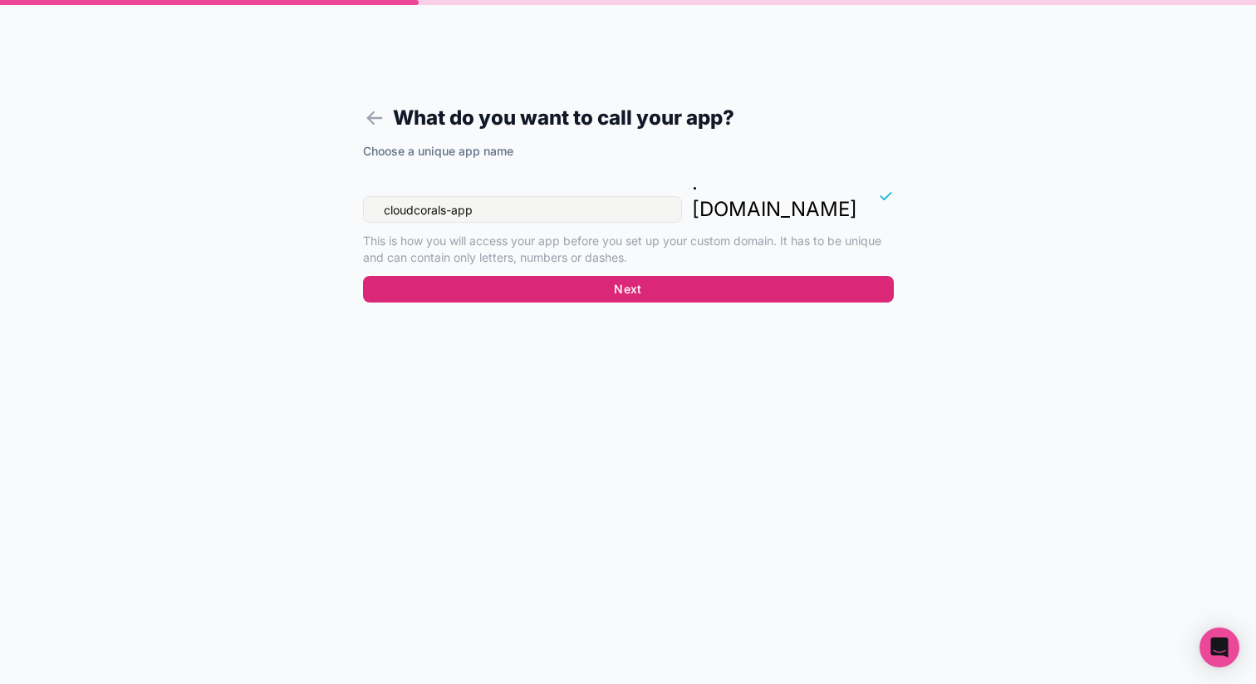
click at [653, 276] on button "Next" at bounding box center [628, 289] width 531 height 27
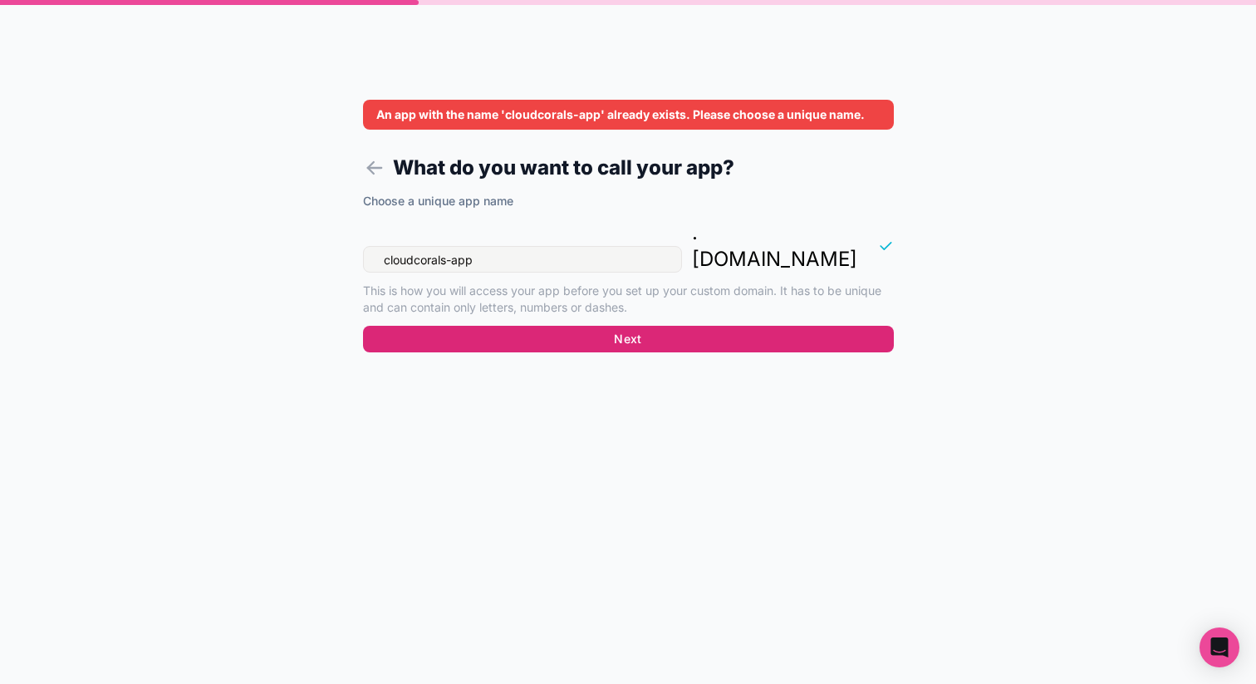
drag, startPoint x: 618, startPoint y: 300, endPoint x: 530, endPoint y: 217, distance: 121.0
click at [530, 217] on div "Choose a unique app name cloudcorals-app . noloco.co This is how you will acces…" at bounding box center [628, 277] width 531 height 169
click at [570, 326] on button "Next" at bounding box center [628, 339] width 531 height 27
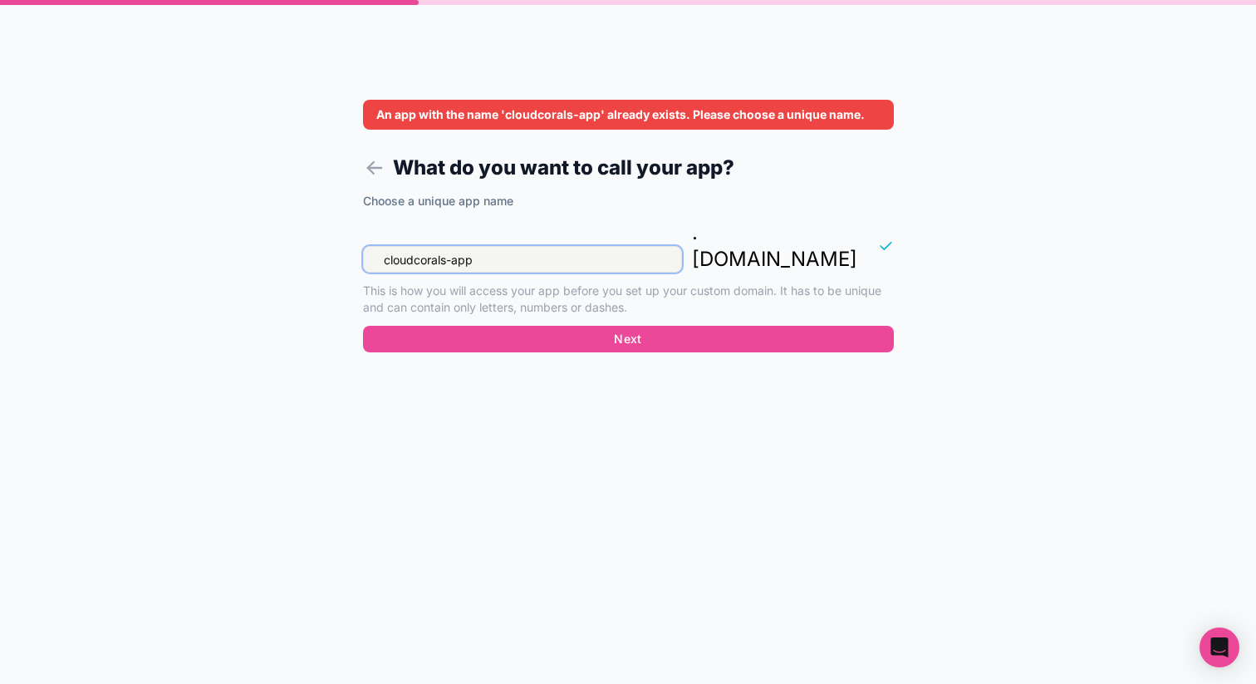
click at [524, 246] on input "cloudcorals-app" at bounding box center [522, 259] width 319 height 27
type input "cloudcorals-app1"
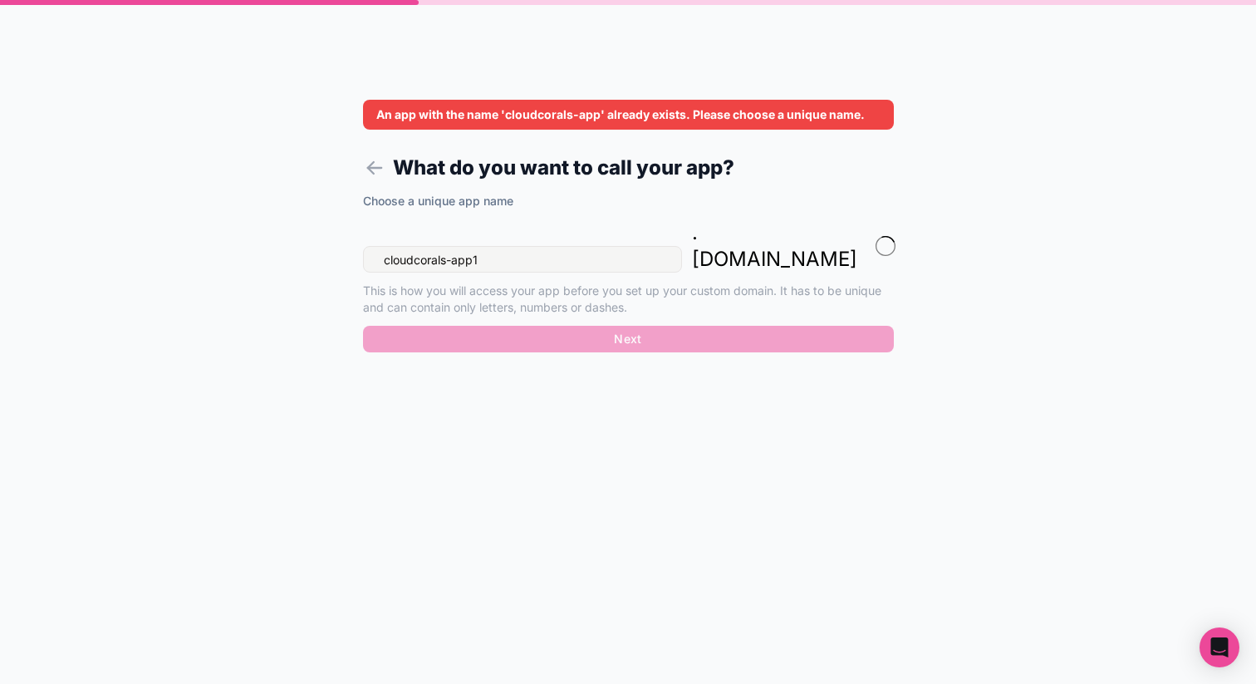
click at [551, 312] on div "Choose a unique app name cloudcorals-app1 . noloco.co This is how you will acce…" at bounding box center [628, 277] width 531 height 169
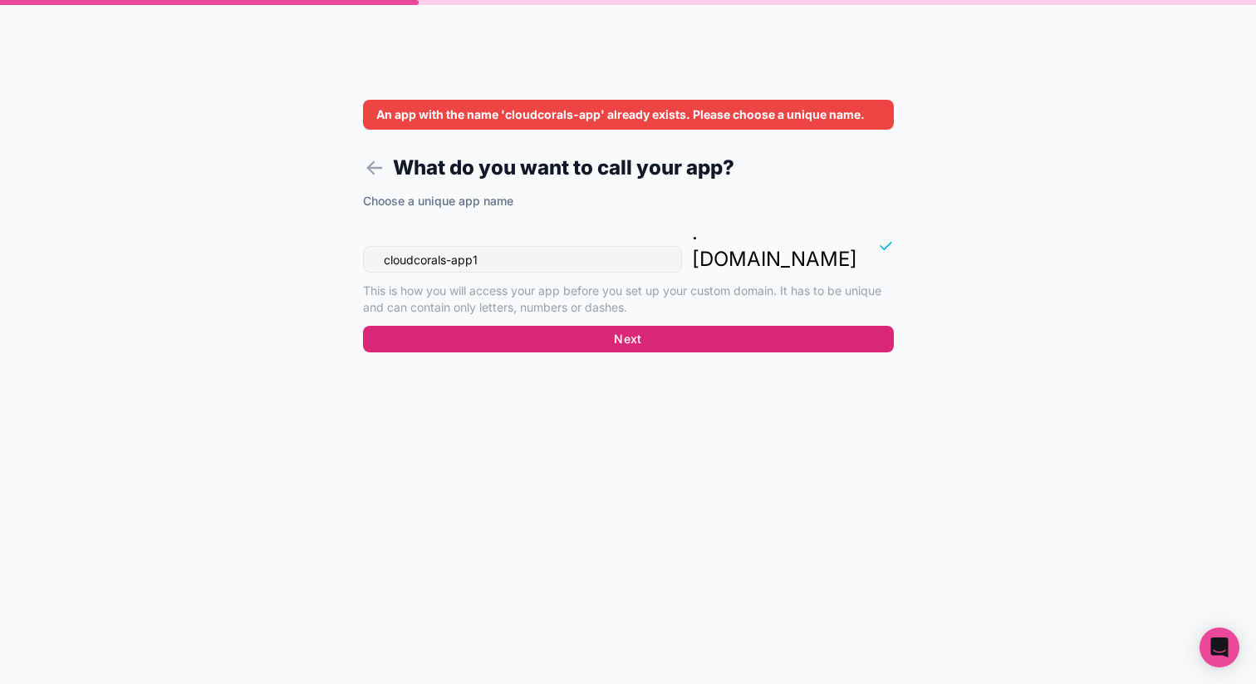
click at [640, 326] on button "Next" at bounding box center [628, 339] width 531 height 27
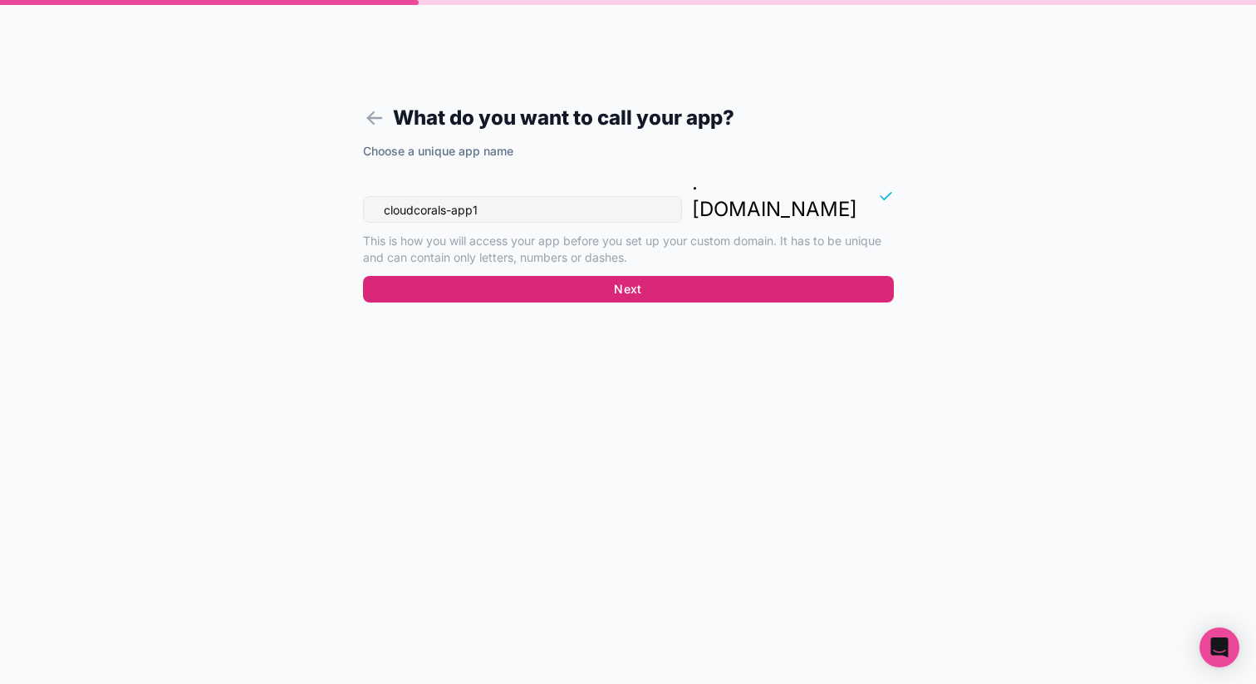
click at [625, 276] on button "Next" at bounding box center [628, 289] width 531 height 27
